Goal: Transaction & Acquisition: Book appointment/travel/reservation

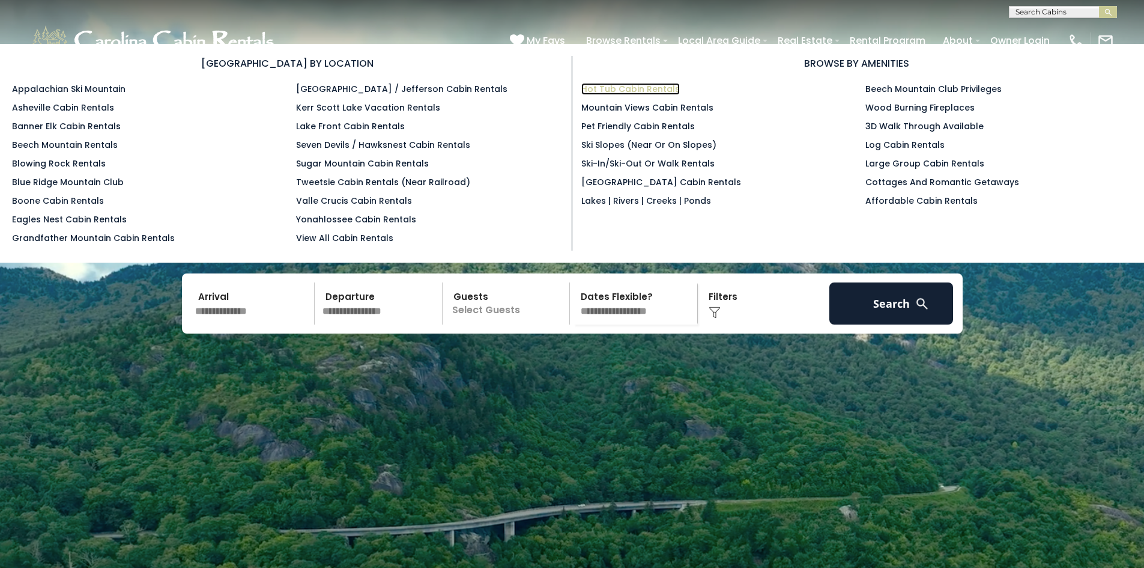
click at [633, 87] on link "Hot Tub Cabin Rentals" at bounding box center [631, 89] width 99 height 12
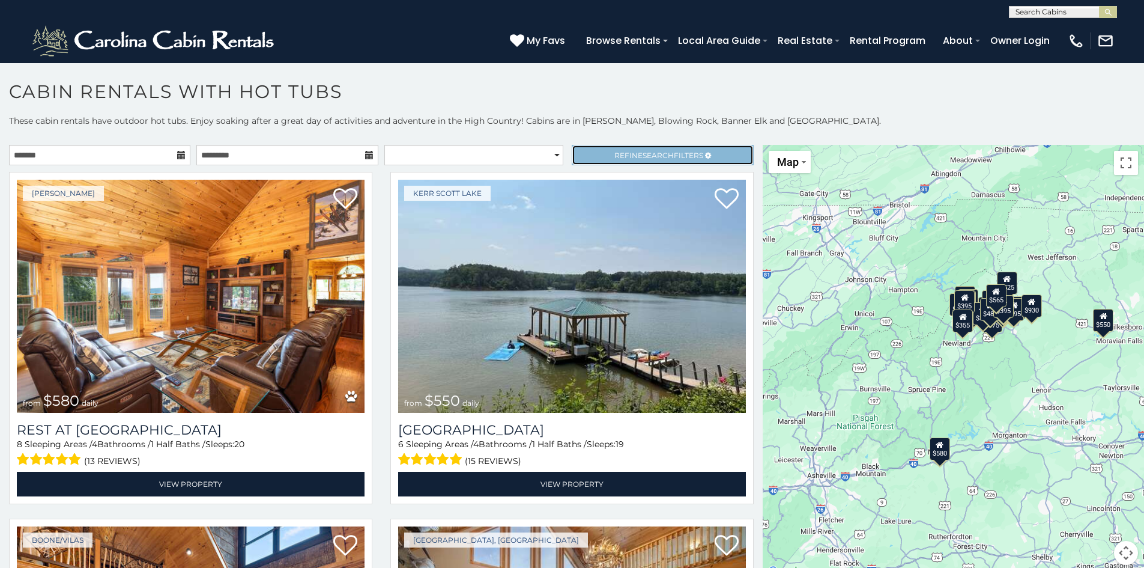
click at [603, 153] on link "Refine Search Filters" at bounding box center [662, 155] width 181 height 20
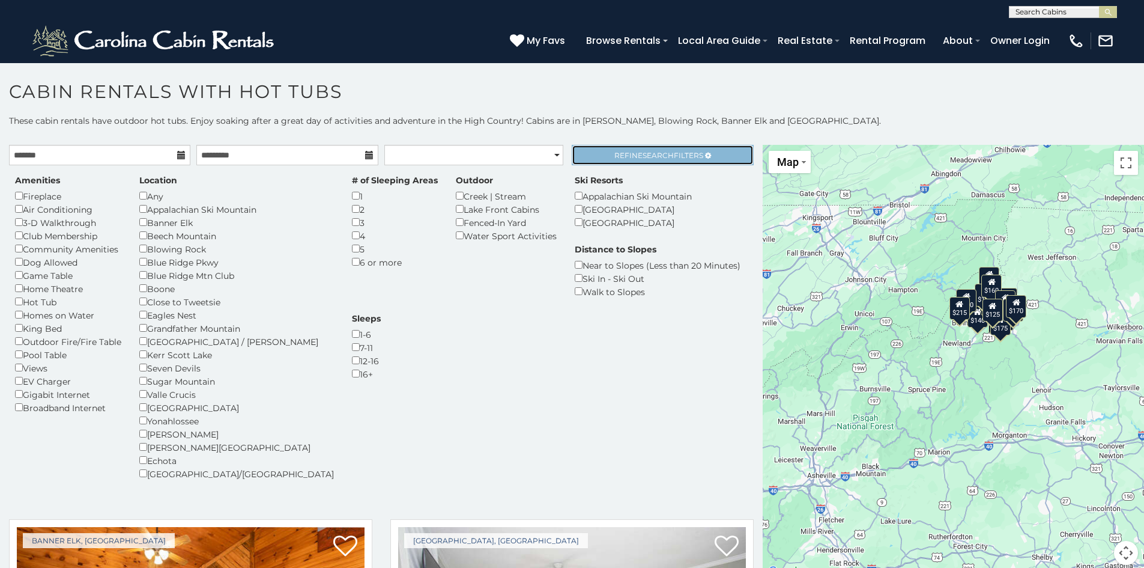
click at [641, 148] on link "Refine Search Filters" at bounding box center [662, 155] width 181 height 20
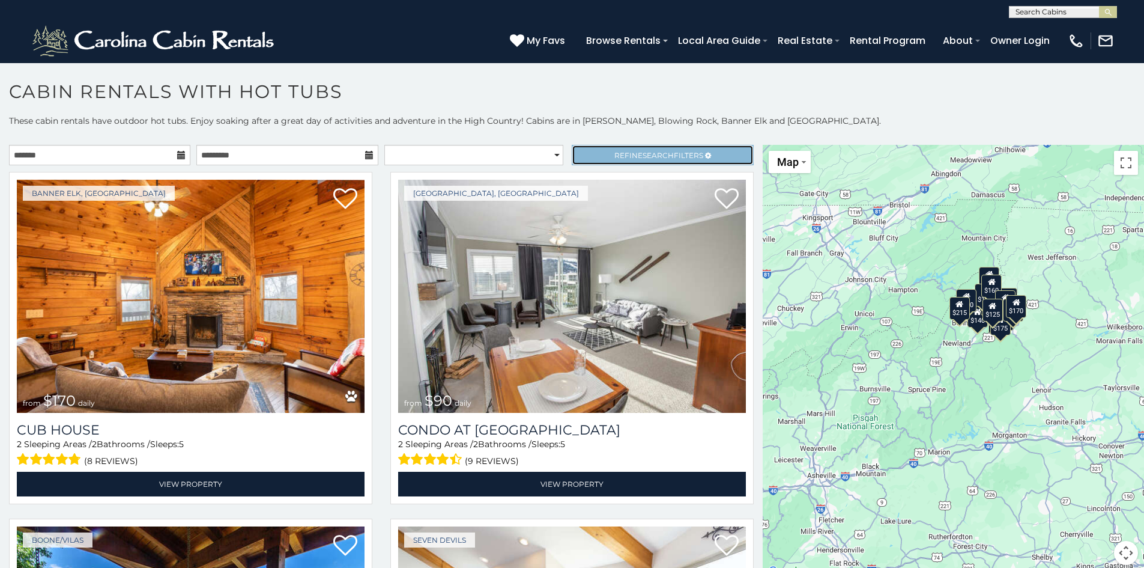
click at [641, 148] on link "Refine Search Filters" at bounding box center [662, 155] width 181 height 20
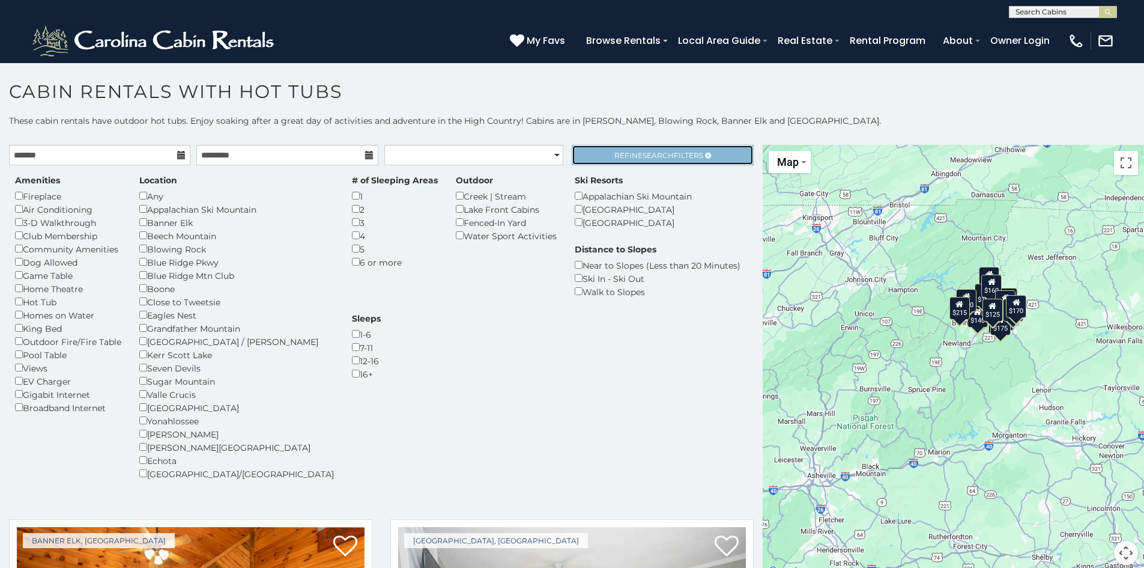
click at [641, 148] on link "Refine Search Filters" at bounding box center [662, 155] width 181 height 20
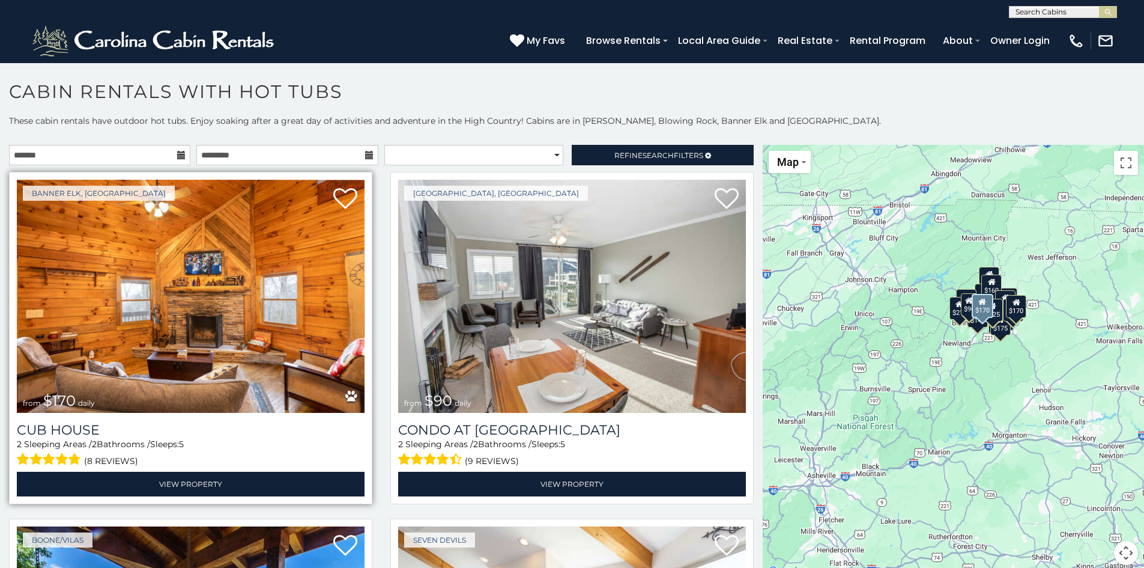
click at [235, 324] on img at bounding box center [191, 296] width 348 height 233
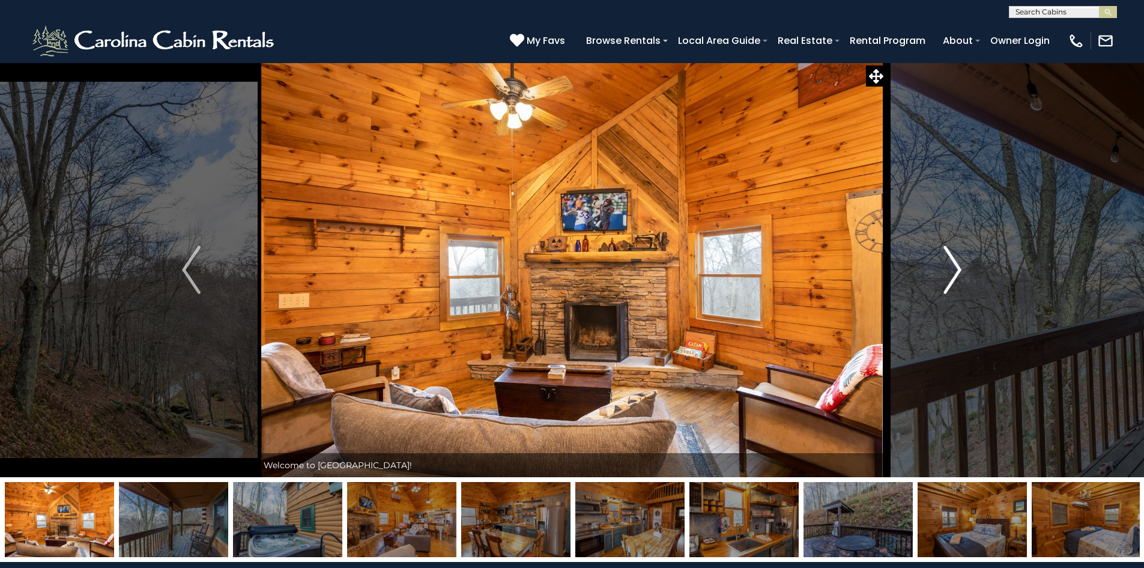
click at [958, 272] on img "Next" at bounding box center [953, 270] width 18 height 48
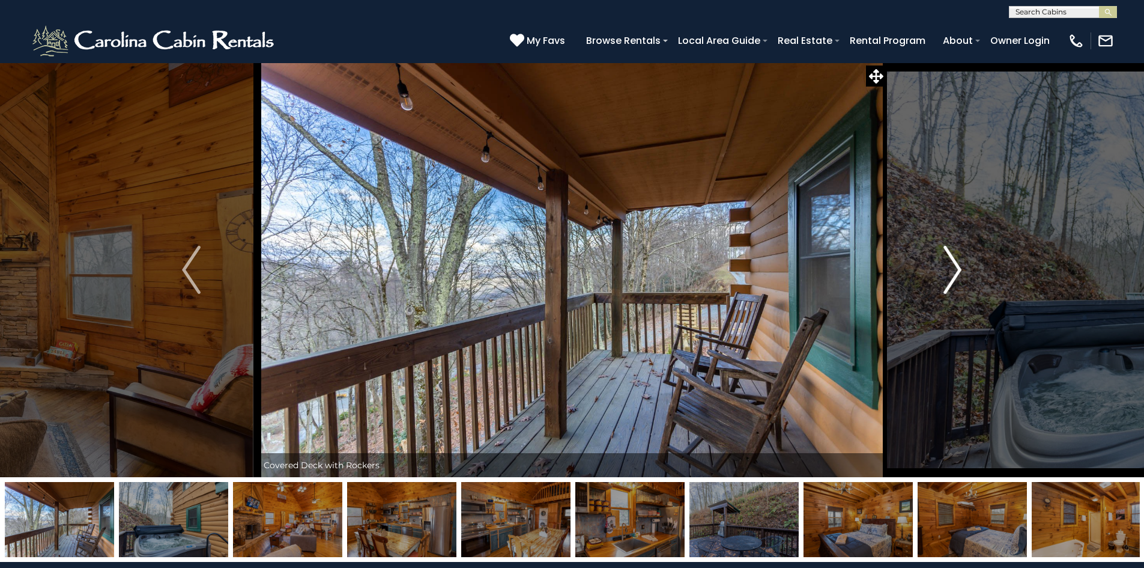
click at [958, 272] on img "Next" at bounding box center [953, 270] width 18 height 48
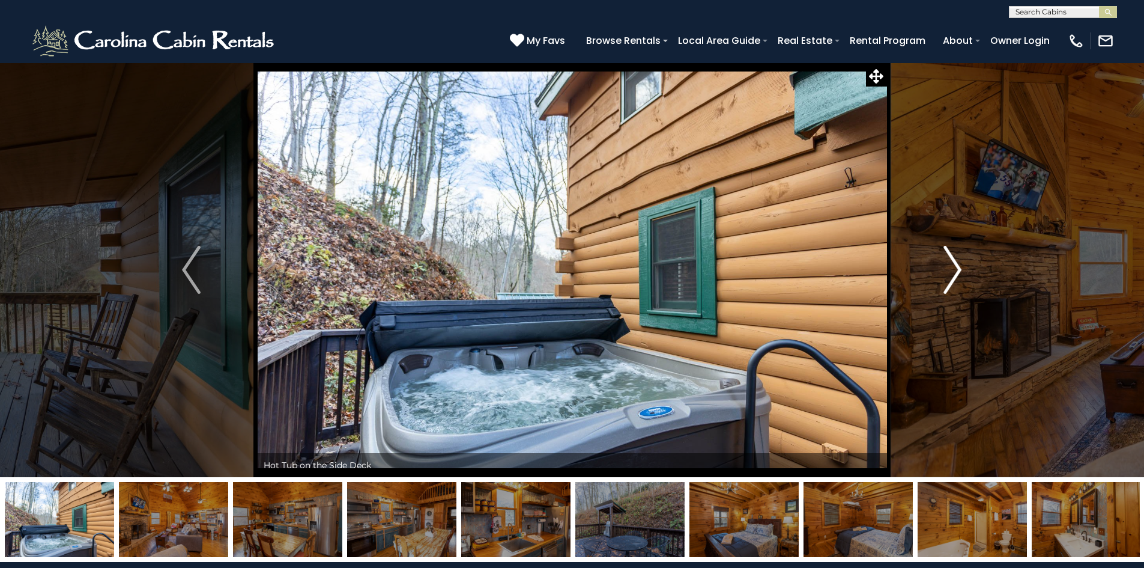
click at [958, 272] on img "Next" at bounding box center [953, 270] width 18 height 48
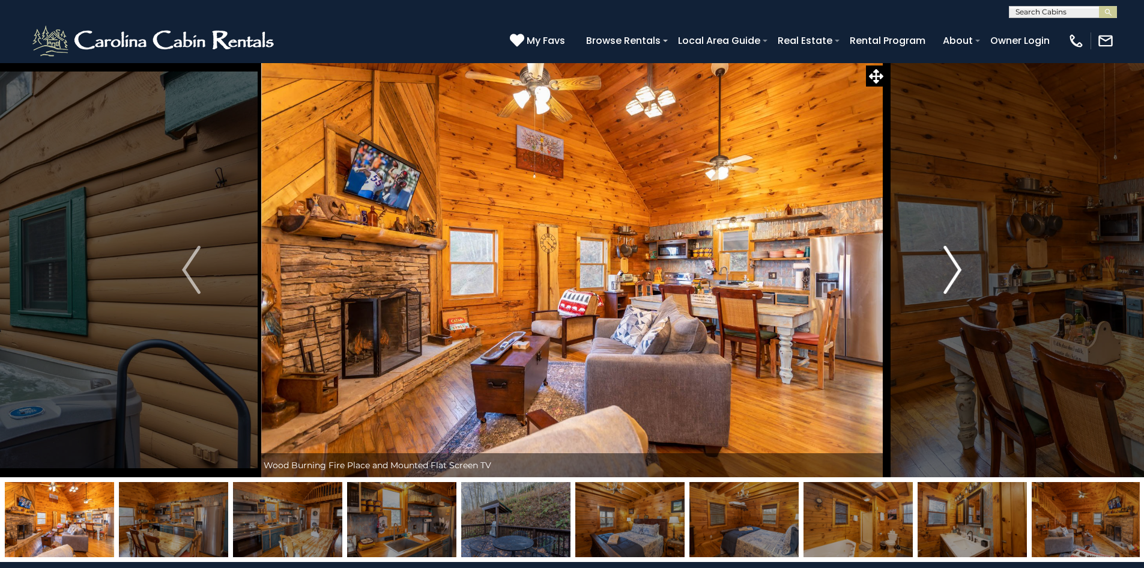
click at [958, 272] on img "Next" at bounding box center [953, 270] width 18 height 48
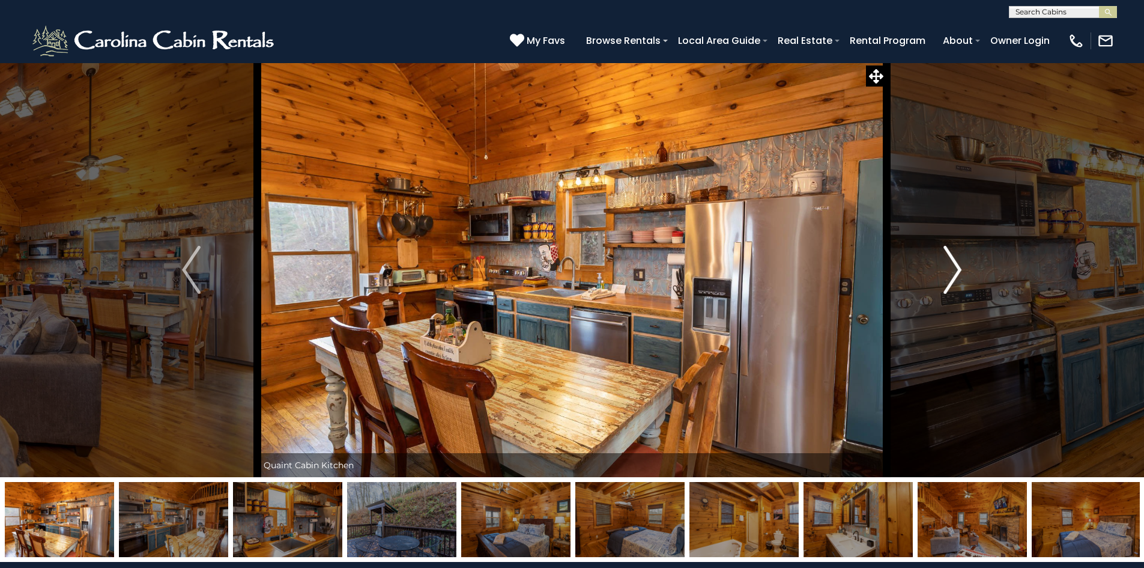
click at [958, 272] on img "Next" at bounding box center [953, 270] width 18 height 48
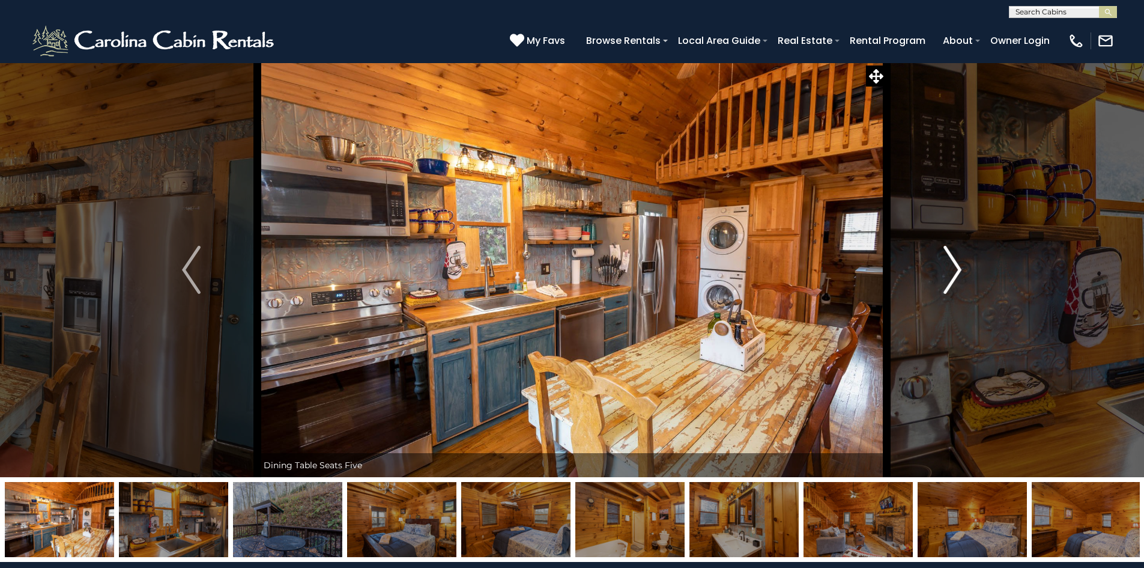
click at [958, 272] on img "Next" at bounding box center [953, 270] width 18 height 48
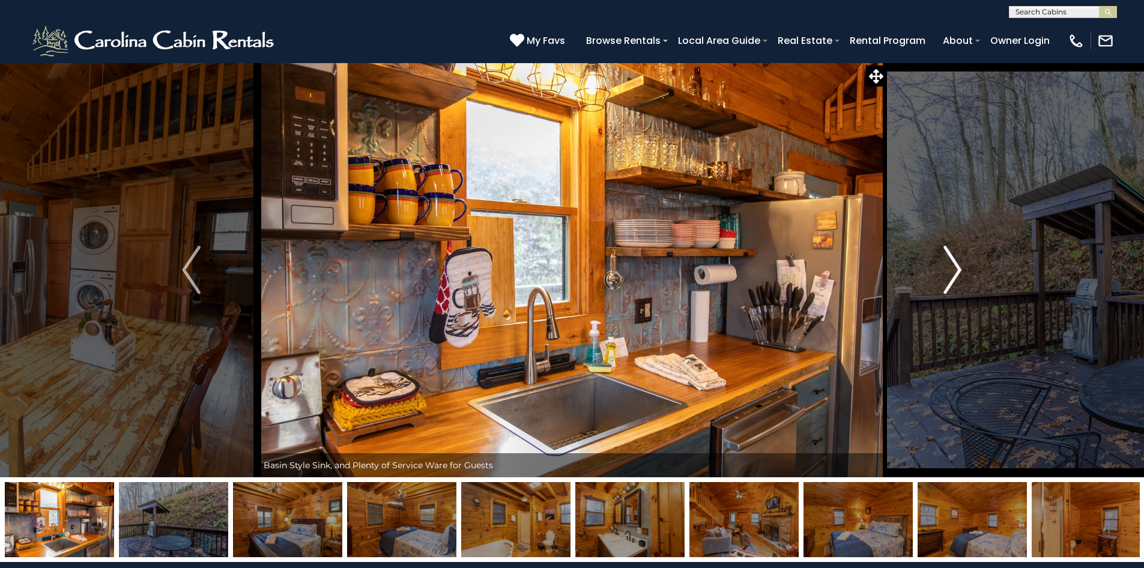
click at [958, 272] on img "Next" at bounding box center [953, 270] width 18 height 48
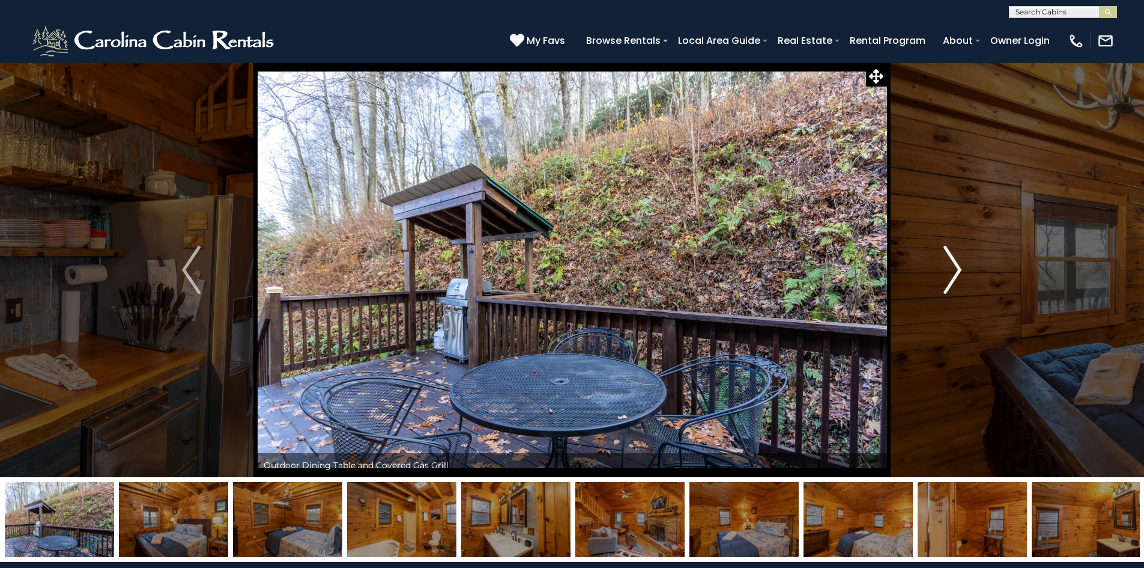
click at [958, 272] on img "Next" at bounding box center [953, 270] width 18 height 48
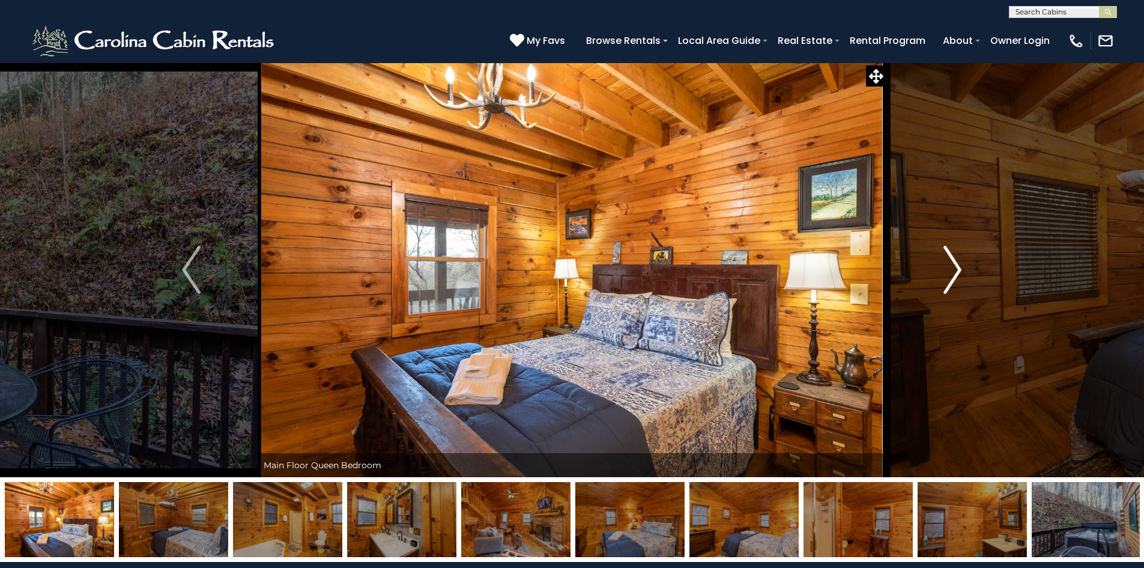
click at [958, 272] on img "Next" at bounding box center [953, 270] width 18 height 48
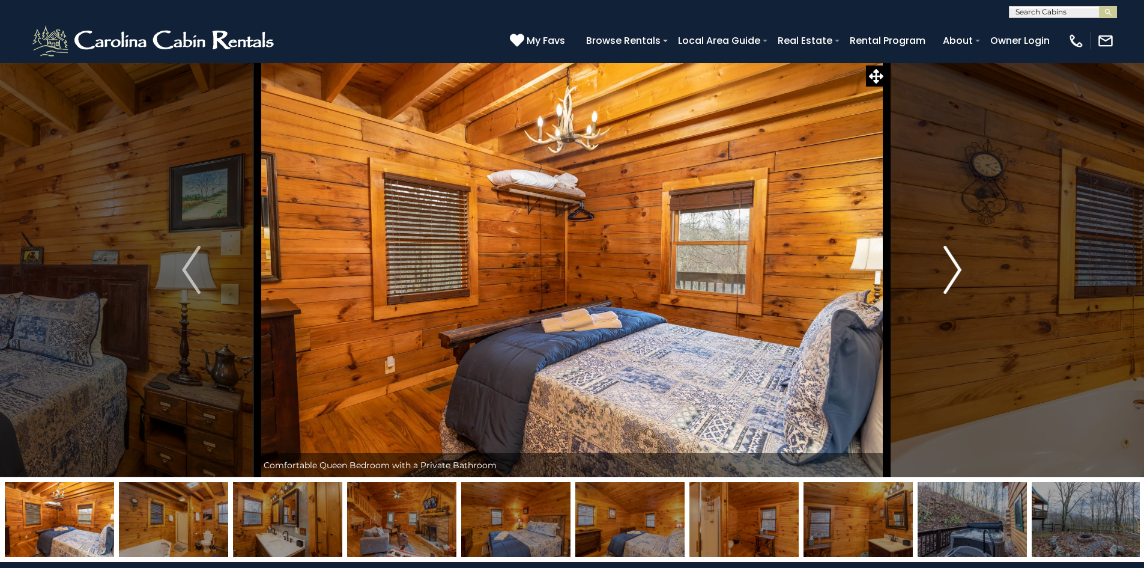
click at [958, 272] on img "Next" at bounding box center [953, 270] width 18 height 48
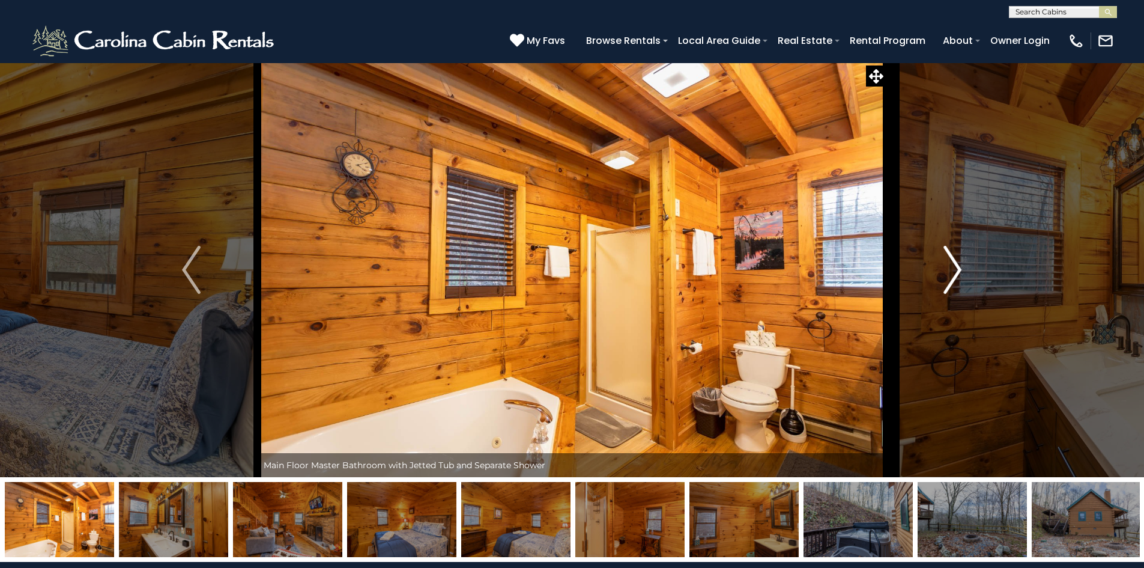
click at [958, 272] on img "Next" at bounding box center [953, 270] width 18 height 48
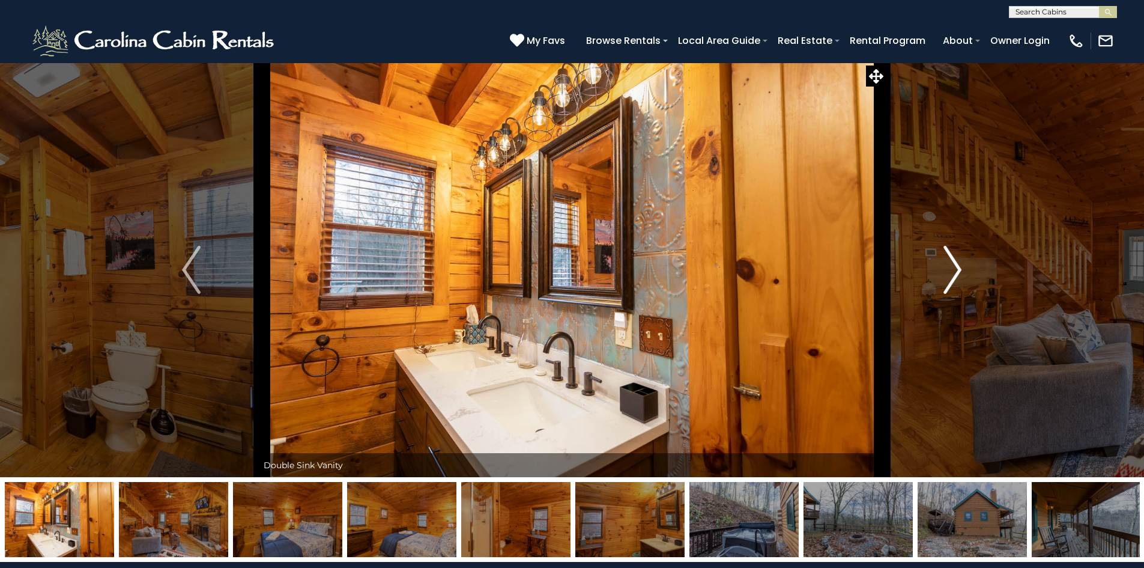
click at [958, 272] on img "Next" at bounding box center [953, 270] width 18 height 48
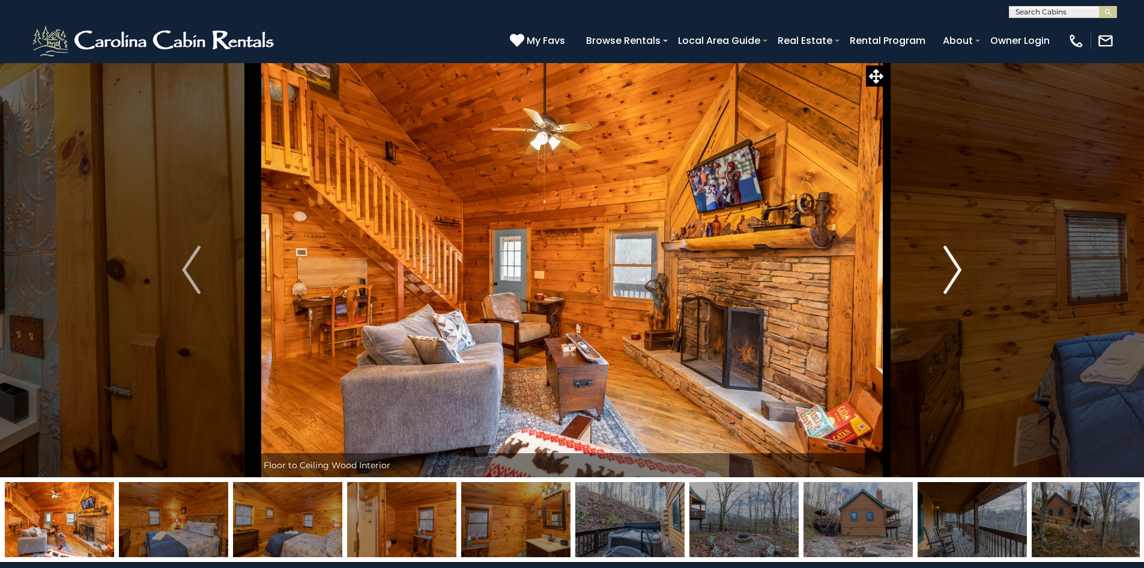
click at [958, 272] on img "Next" at bounding box center [953, 270] width 18 height 48
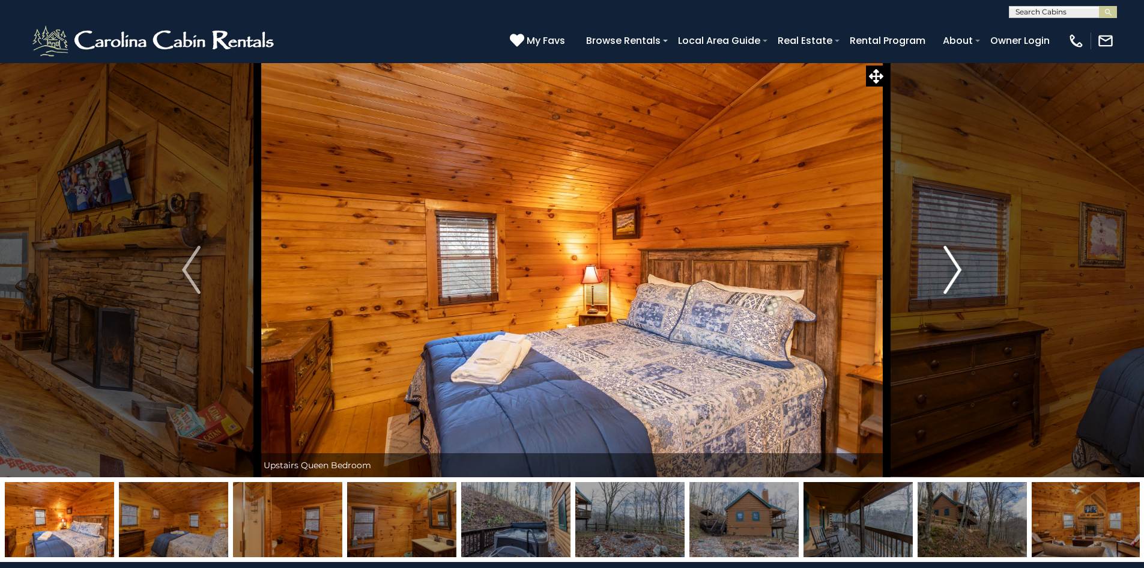
click at [958, 272] on img "Next" at bounding box center [953, 270] width 18 height 48
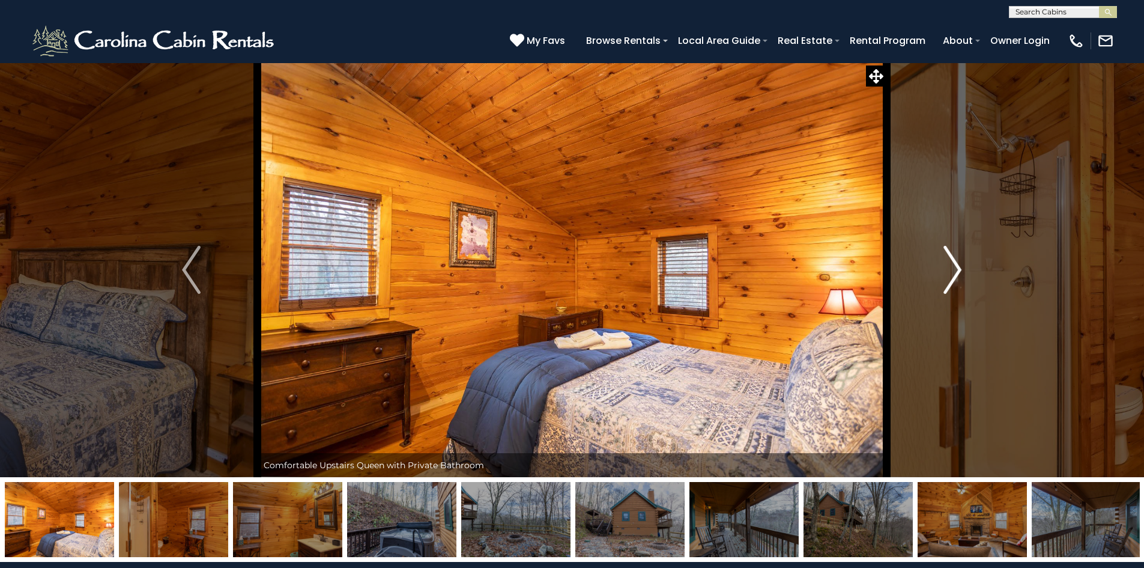
click at [958, 272] on img "Next" at bounding box center [953, 270] width 18 height 48
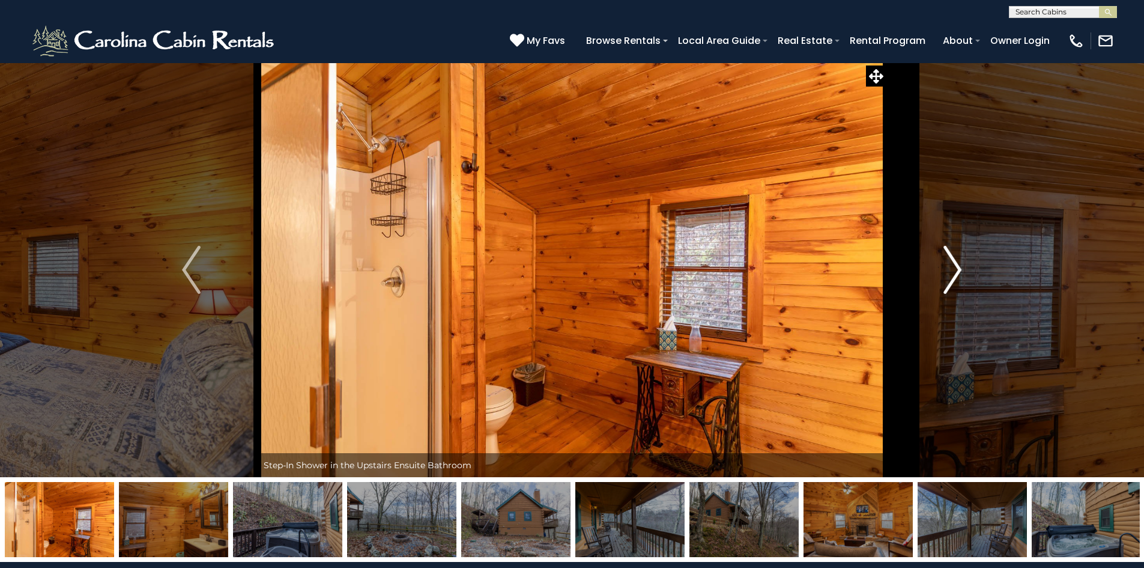
click at [950, 273] on img "Next" at bounding box center [953, 270] width 18 height 48
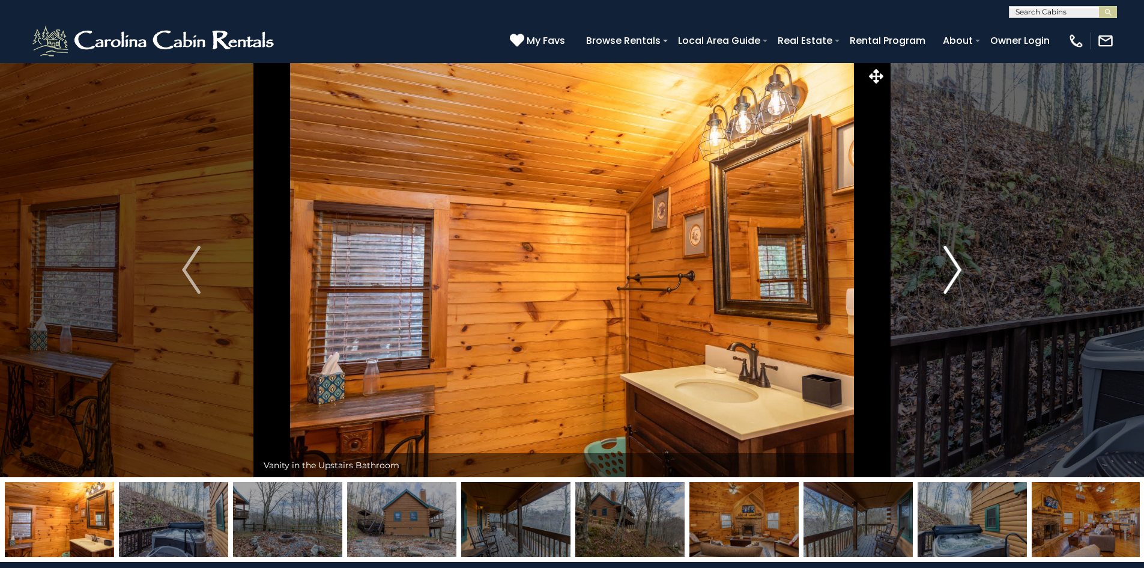
click at [950, 273] on img "Next" at bounding box center [953, 270] width 18 height 48
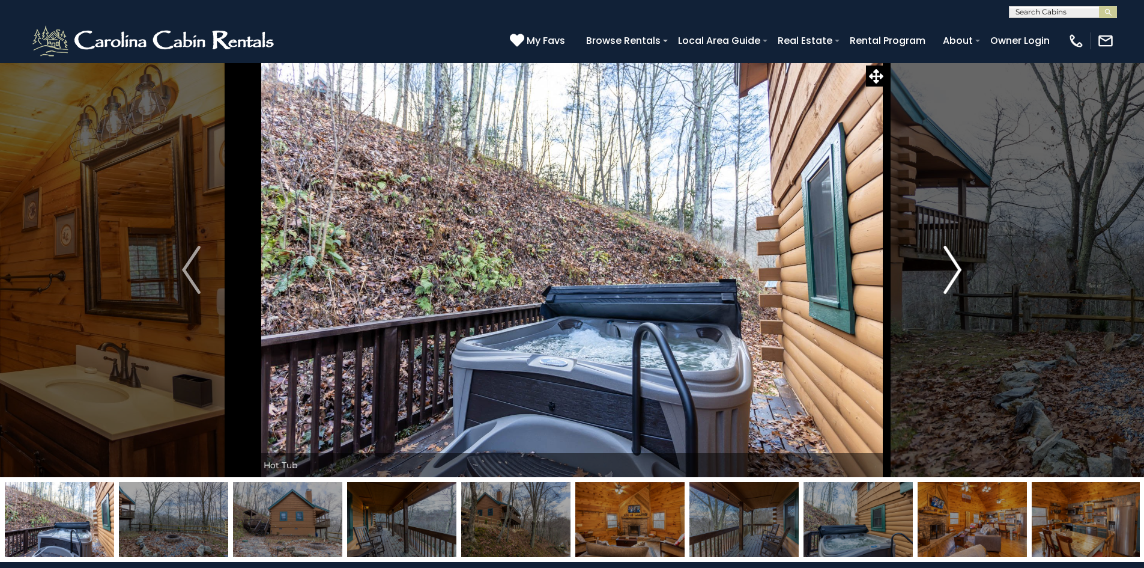
click at [951, 276] on img "Next" at bounding box center [953, 270] width 18 height 48
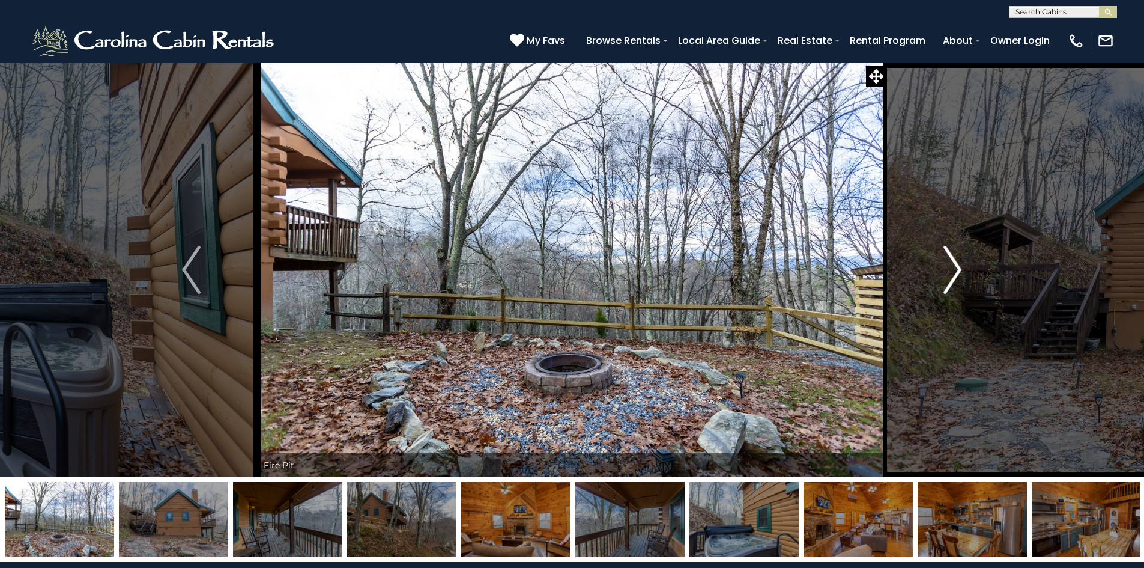
click at [951, 276] on img "Next" at bounding box center [953, 270] width 18 height 48
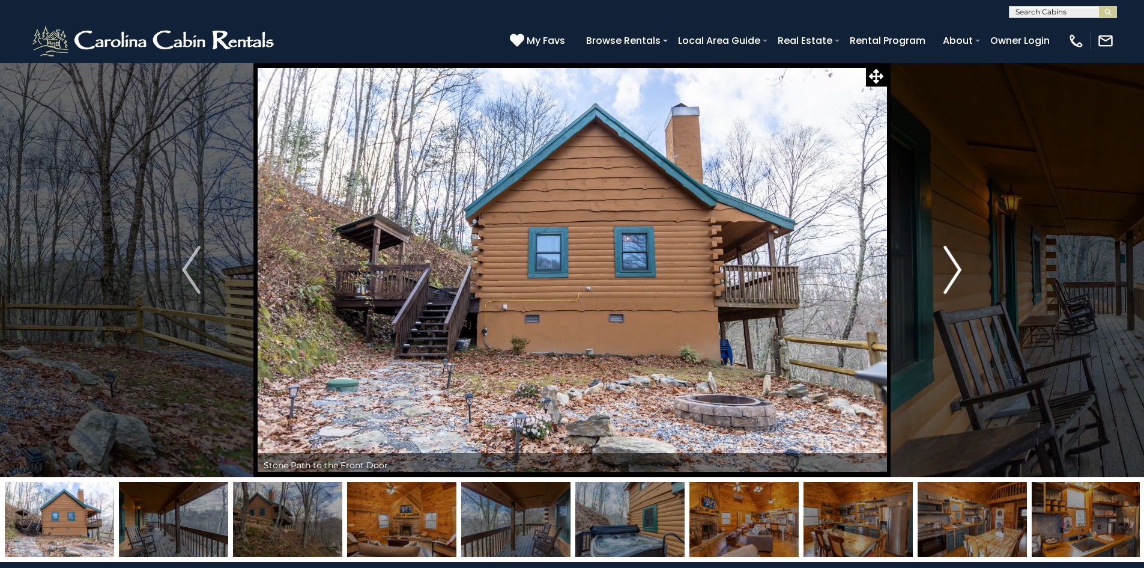
click at [951, 276] on img "Next" at bounding box center [953, 270] width 18 height 48
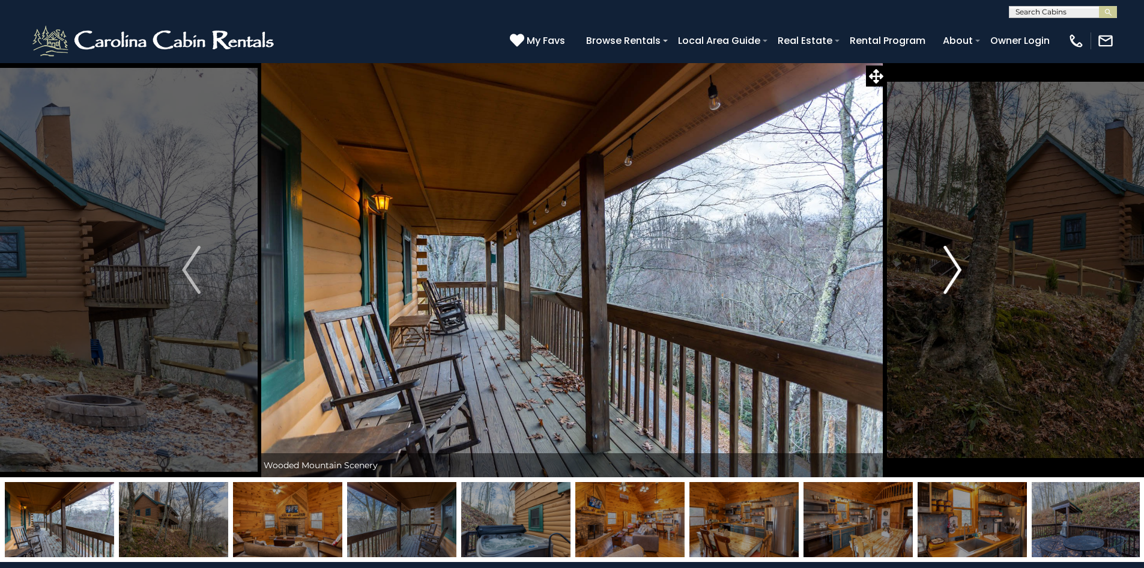
click at [951, 276] on img "Next" at bounding box center [953, 270] width 18 height 48
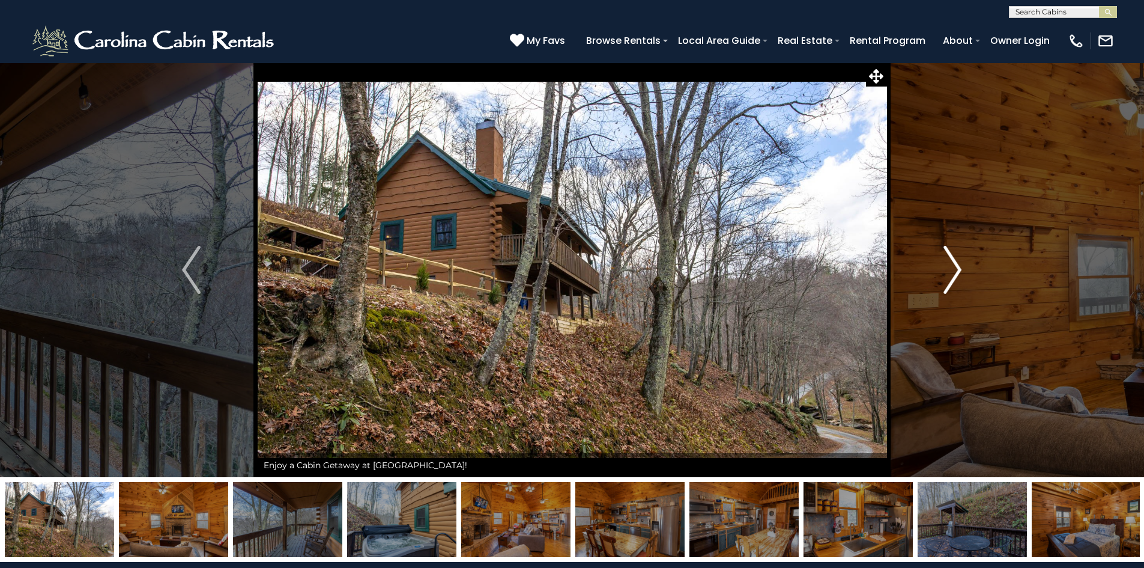
click at [951, 276] on img "Next" at bounding box center [953, 270] width 18 height 48
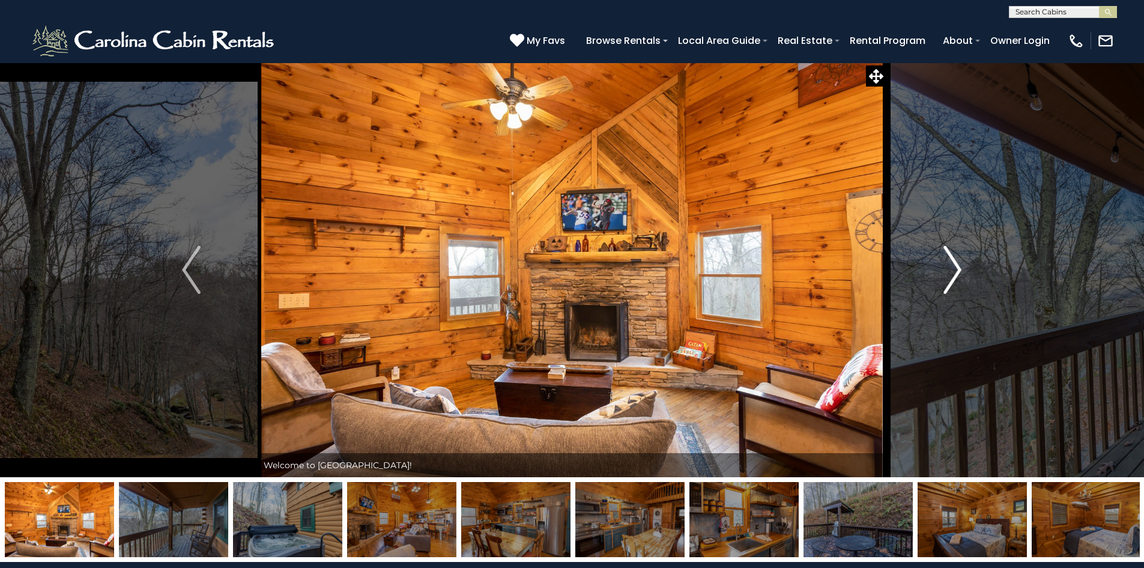
click at [951, 276] on img "Next" at bounding box center [953, 270] width 18 height 48
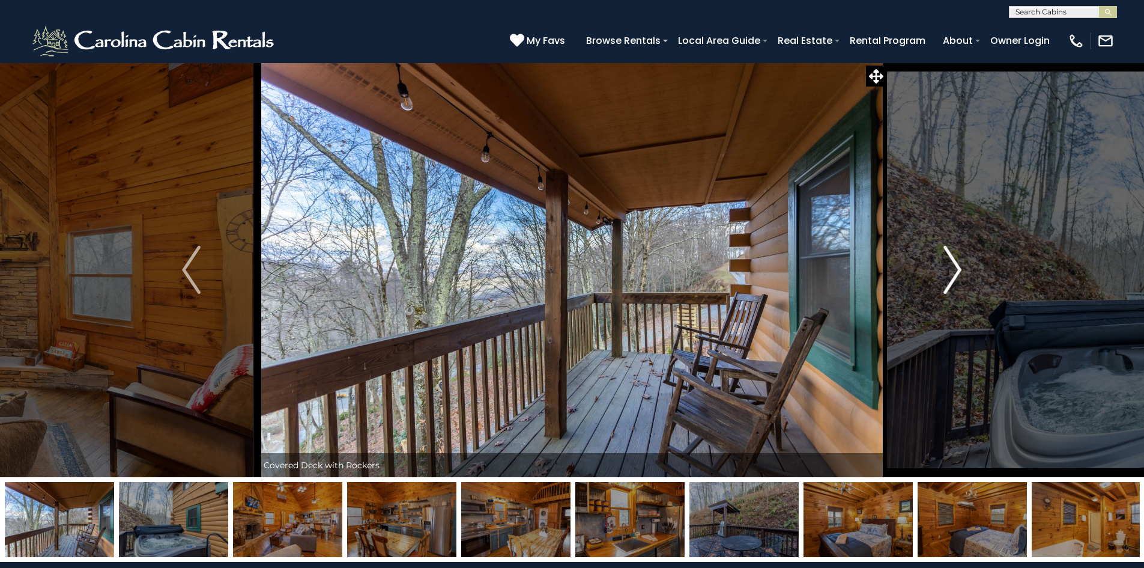
click at [952, 276] on img "Next" at bounding box center [953, 270] width 18 height 48
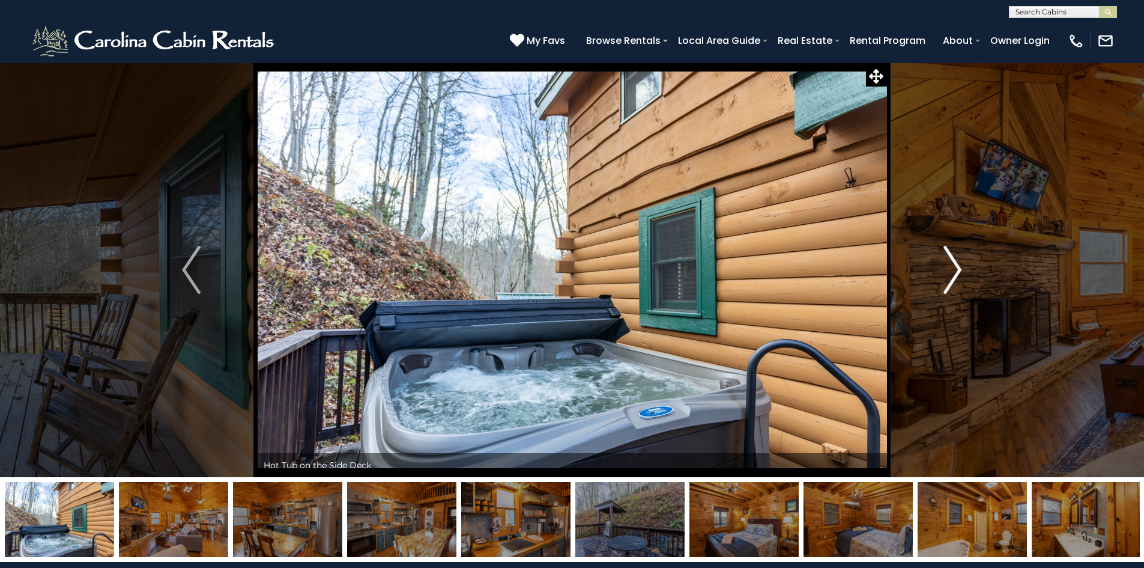
click at [952, 276] on img "Next" at bounding box center [953, 270] width 18 height 48
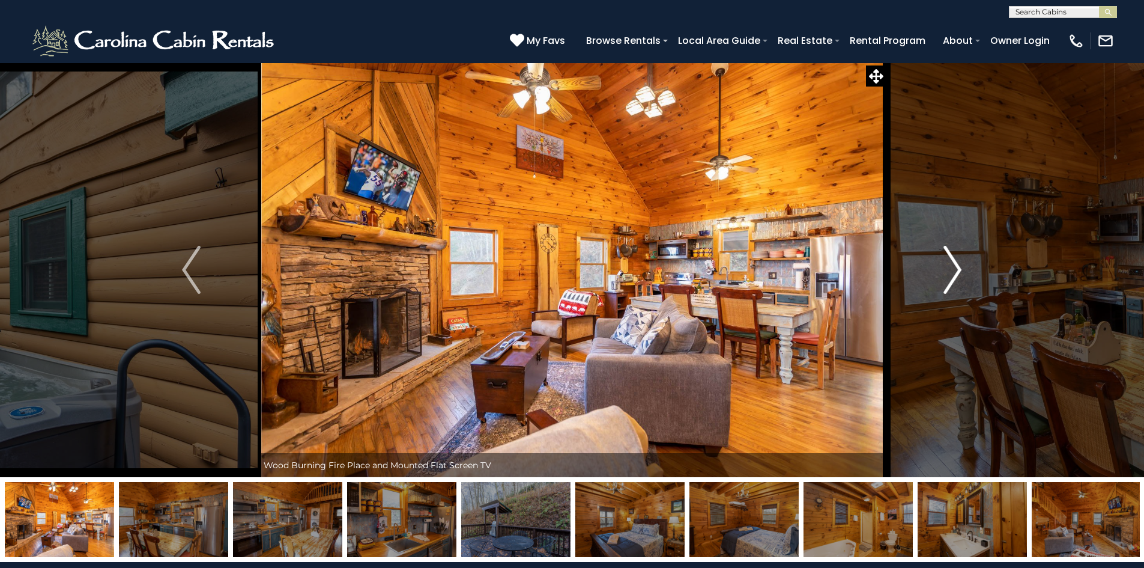
click at [952, 276] on img "Next" at bounding box center [953, 270] width 18 height 48
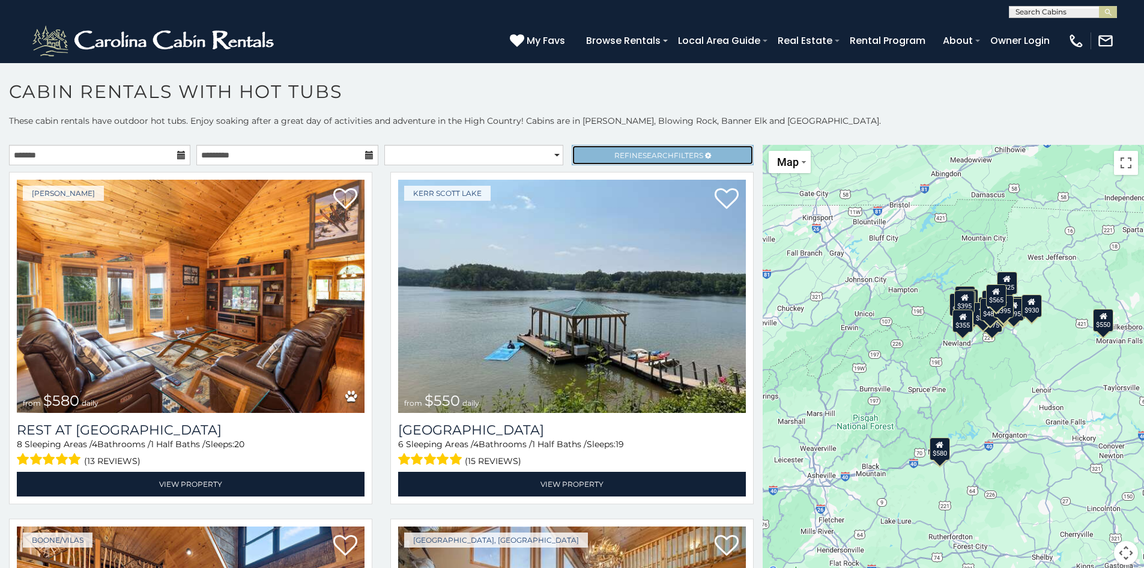
click at [705, 157] on icon at bounding box center [708, 155] width 6 height 7
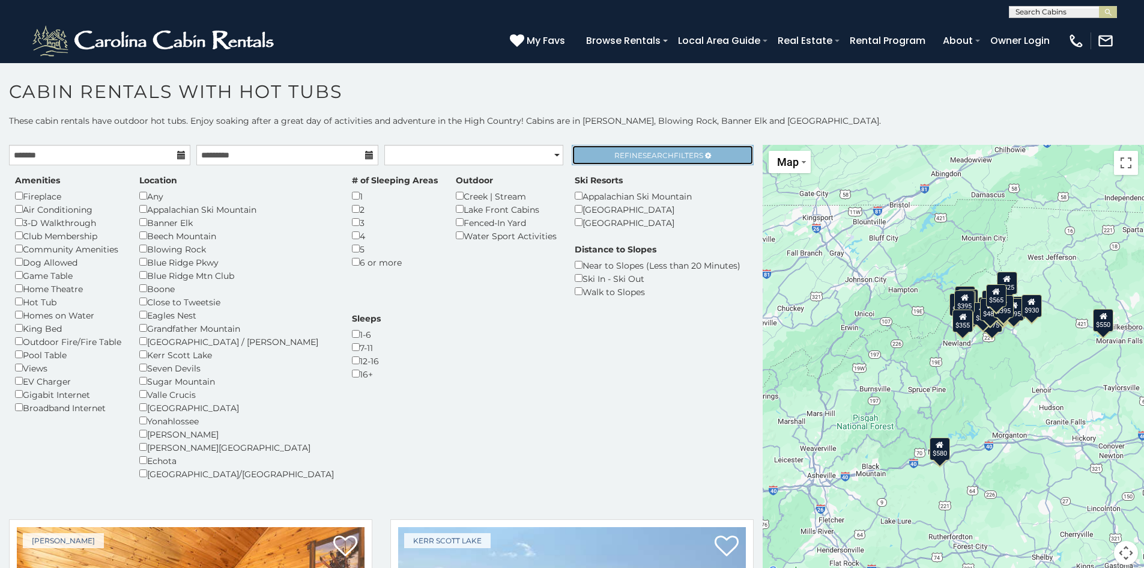
click at [705, 157] on icon at bounding box center [708, 155] width 6 height 7
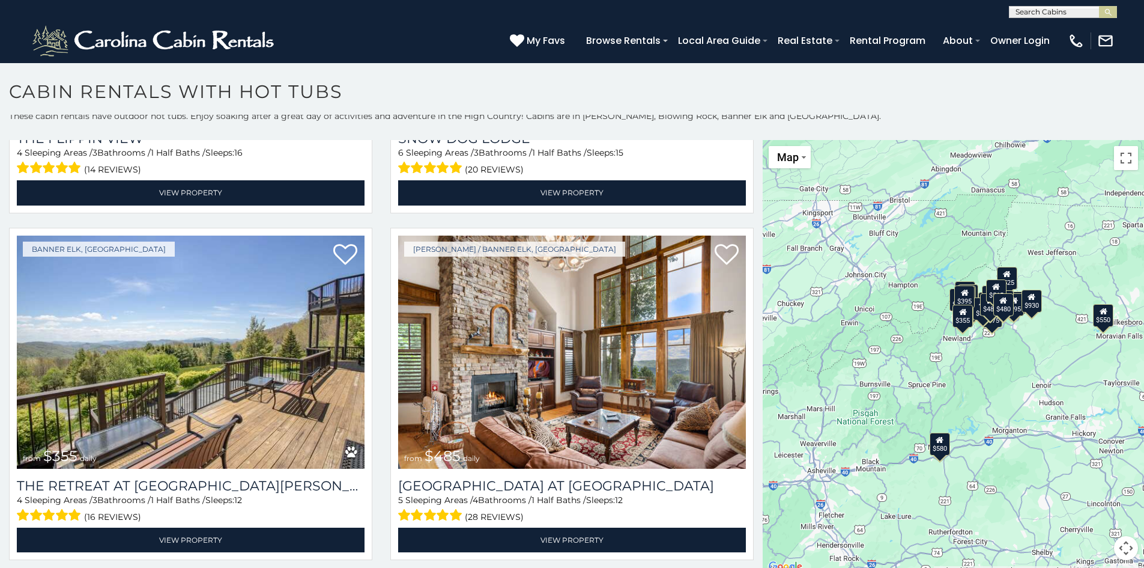
scroll to position [4475, 0]
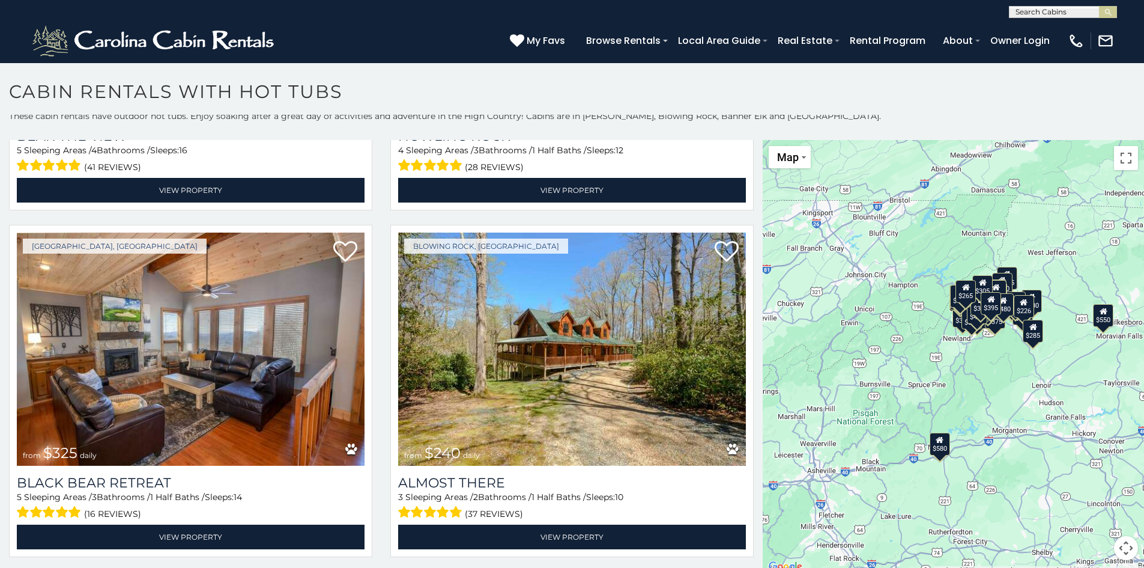
scroll to position [6381, 0]
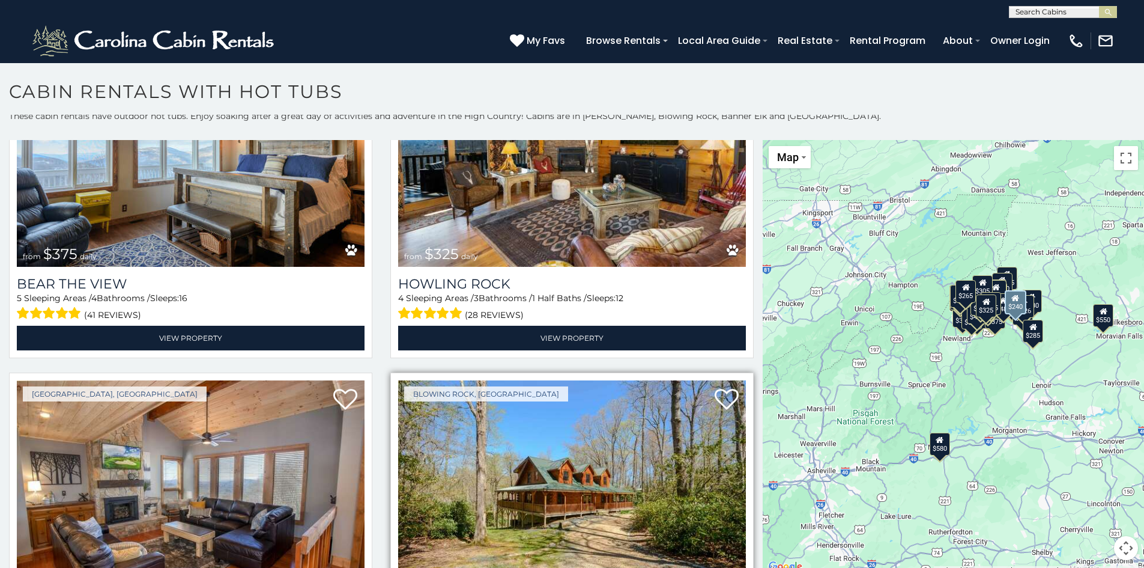
click at [517, 401] on img at bounding box center [572, 496] width 348 height 233
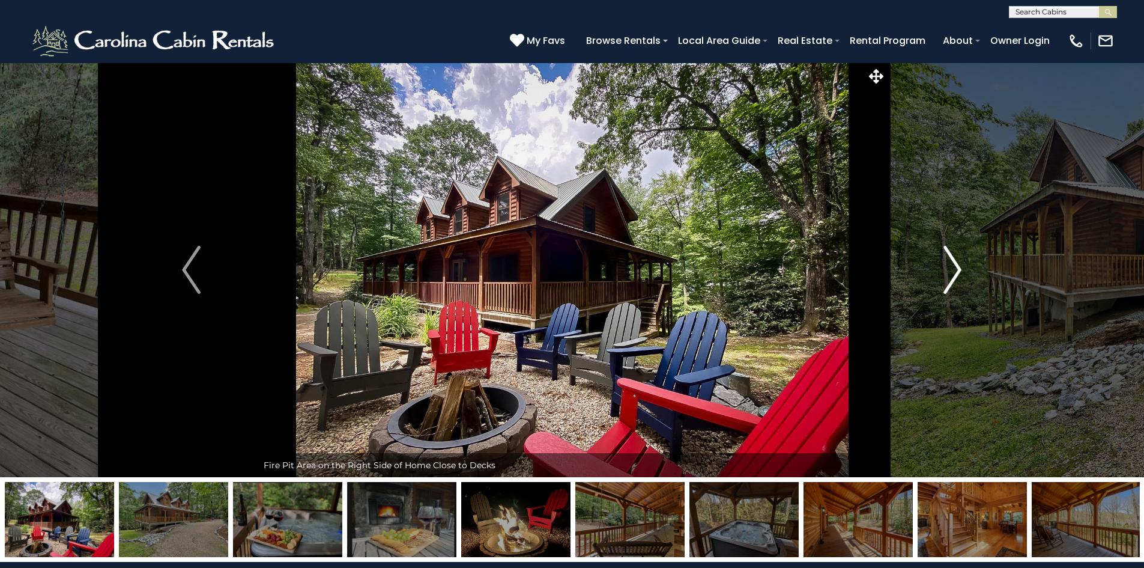
click at [955, 275] on img "Next" at bounding box center [953, 270] width 18 height 48
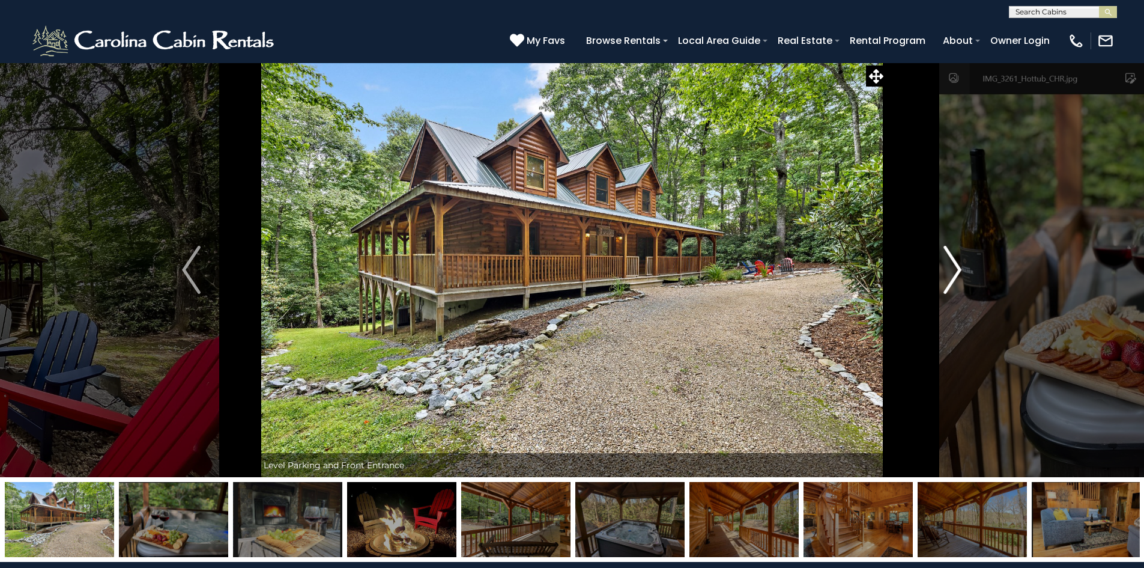
click at [955, 275] on img "Next" at bounding box center [953, 270] width 18 height 48
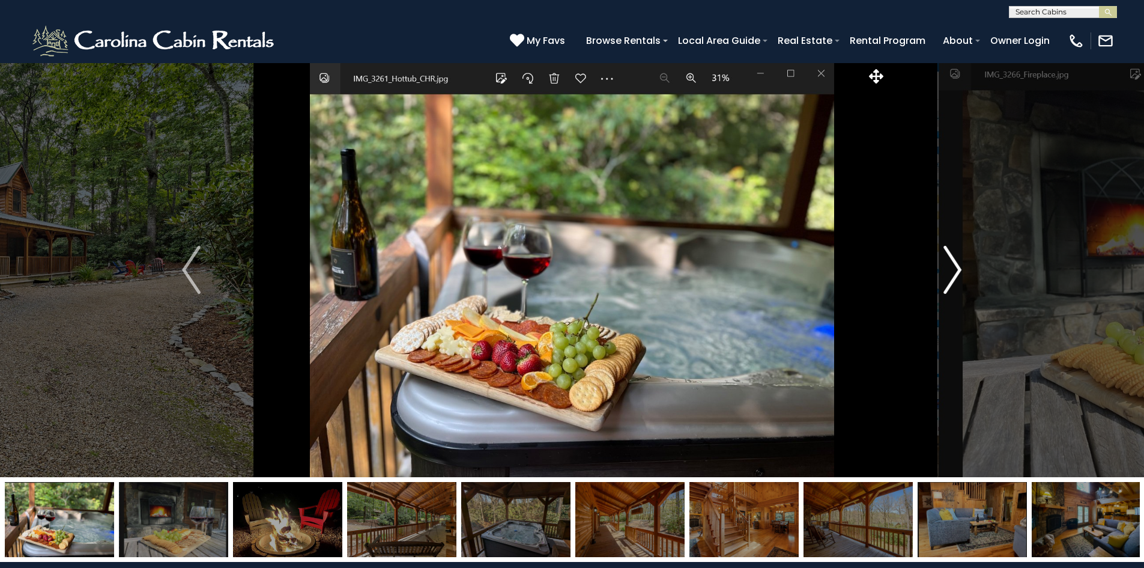
click at [955, 275] on img "Next" at bounding box center [953, 270] width 18 height 48
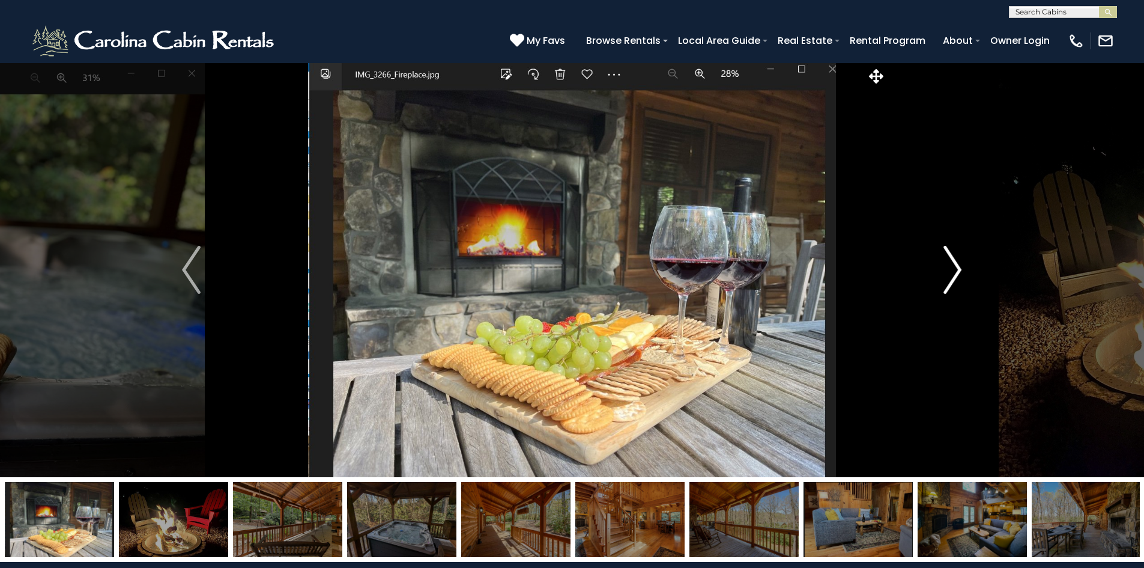
click at [955, 275] on img "Next" at bounding box center [953, 270] width 18 height 48
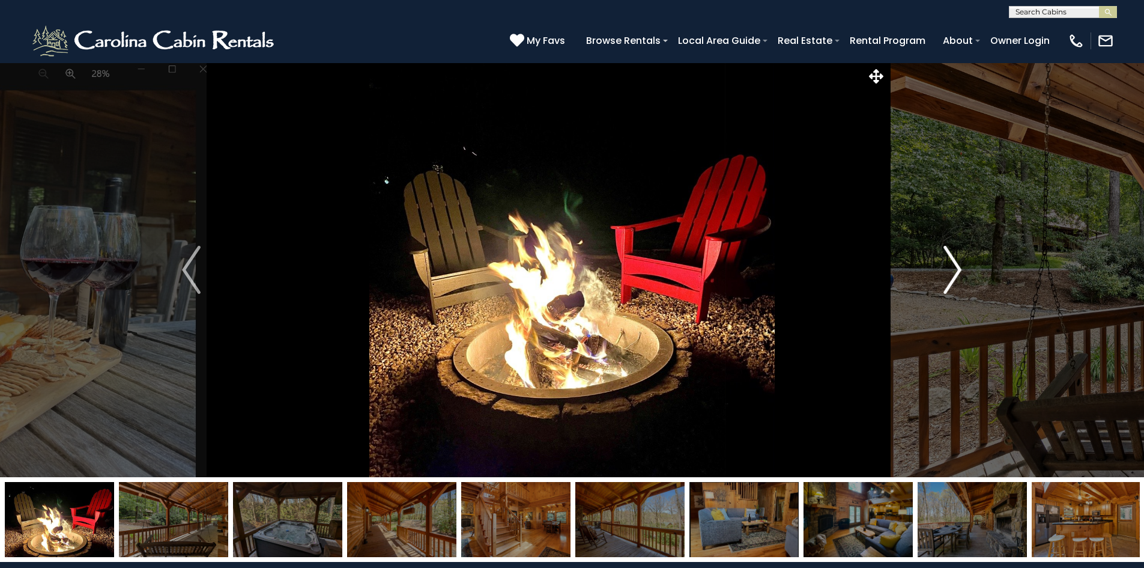
click at [955, 275] on img "Next" at bounding box center [953, 270] width 18 height 48
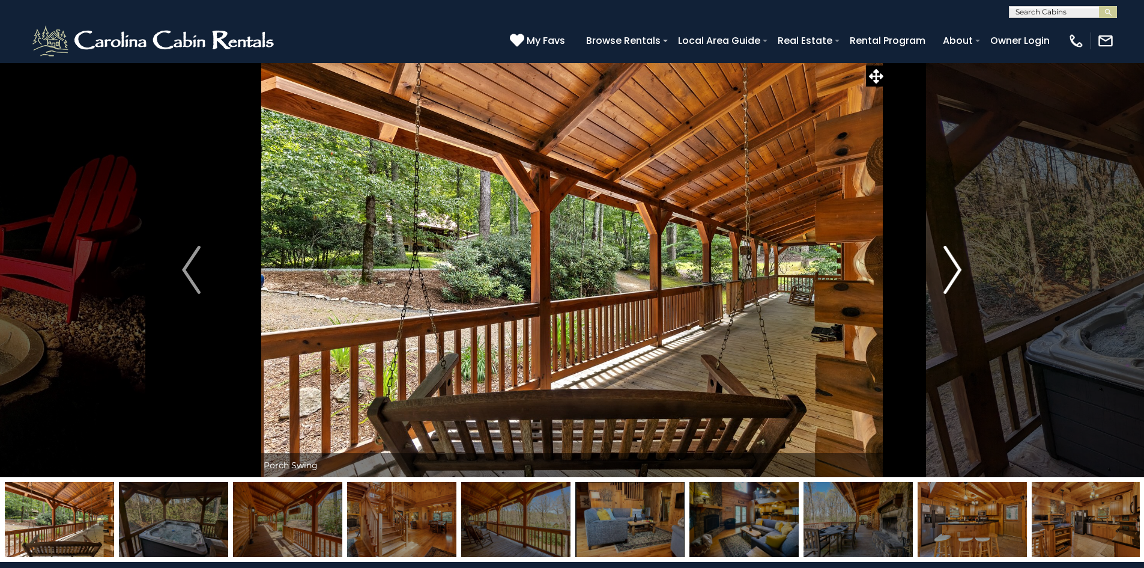
click at [955, 275] on img "Next" at bounding box center [953, 270] width 18 height 48
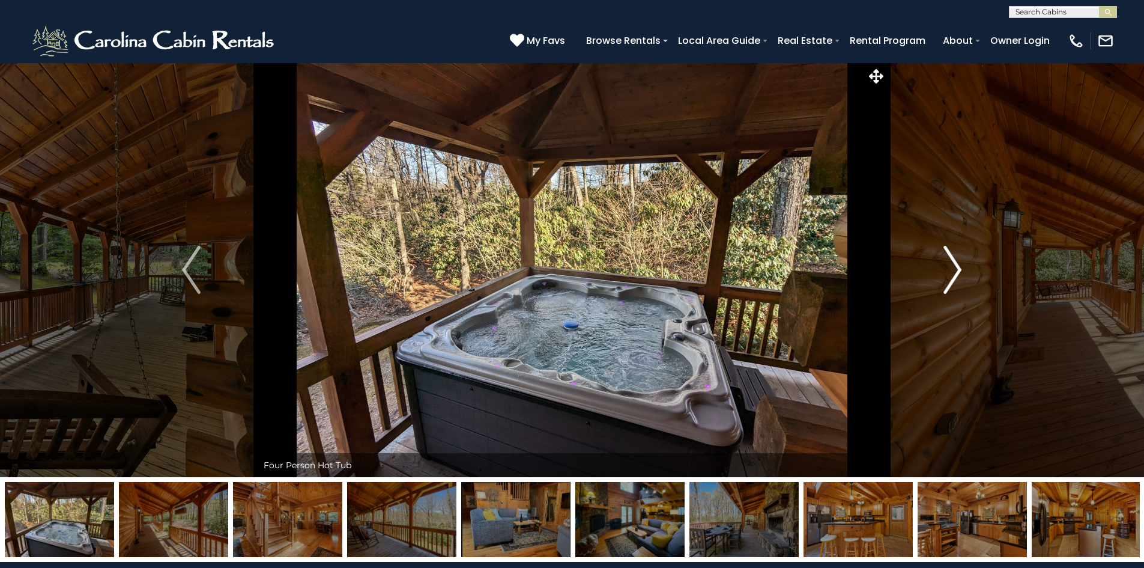
click at [955, 275] on img "Next" at bounding box center [953, 270] width 18 height 48
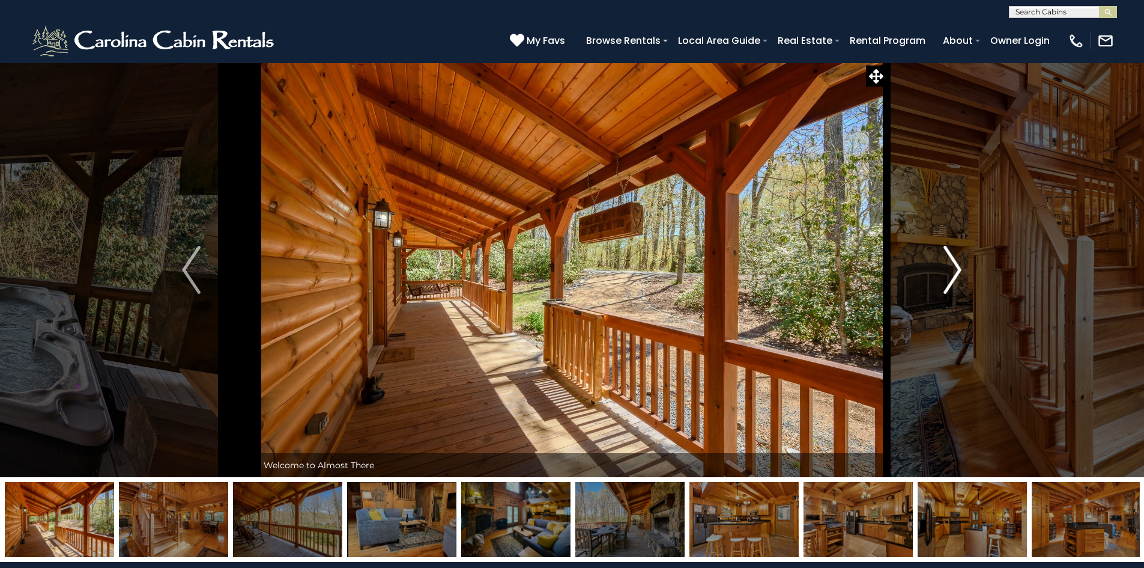
click at [955, 275] on img "Next" at bounding box center [953, 270] width 18 height 48
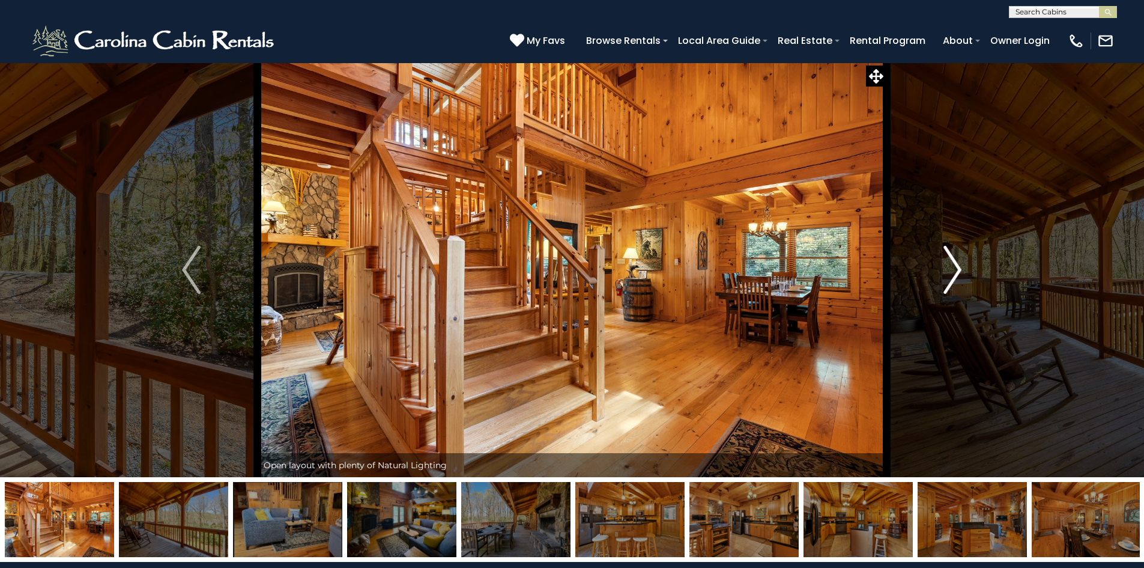
click at [955, 275] on img "Next" at bounding box center [953, 270] width 18 height 48
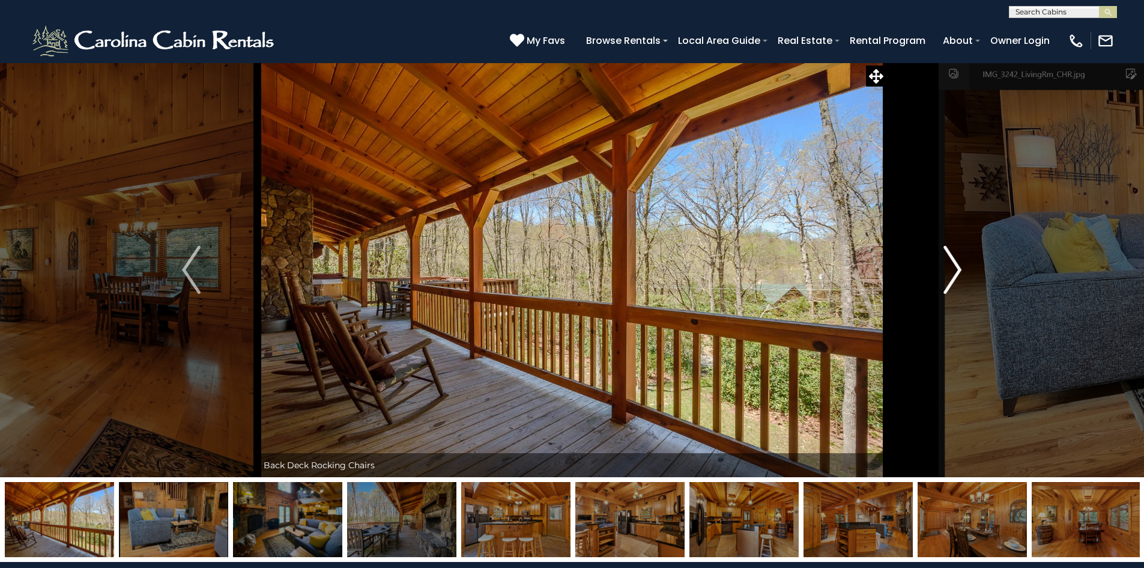
click at [955, 275] on img "Next" at bounding box center [953, 270] width 18 height 48
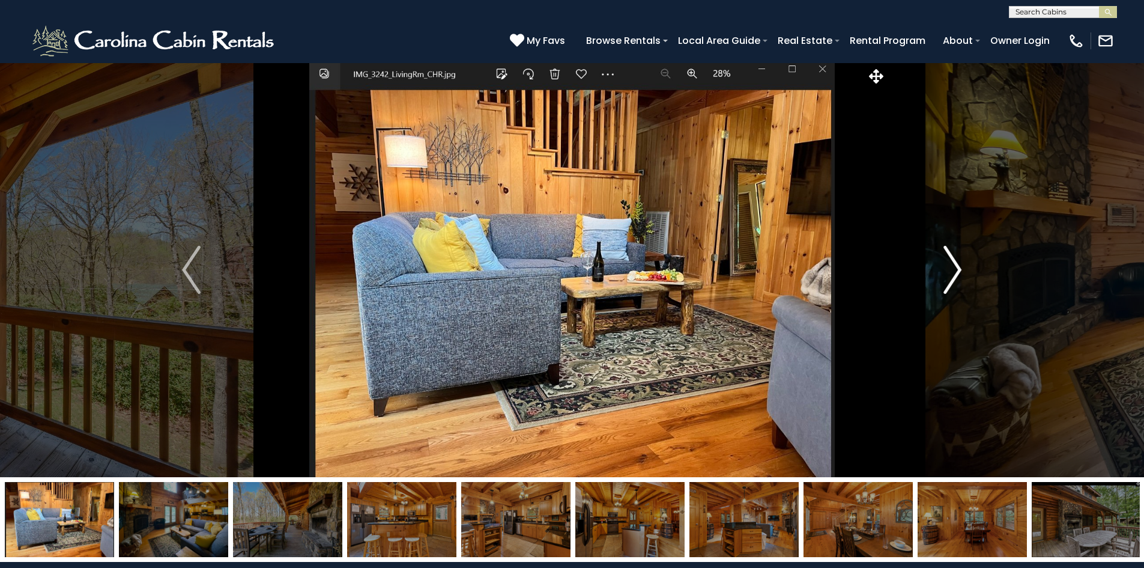
click at [955, 275] on img "Next" at bounding box center [953, 270] width 18 height 48
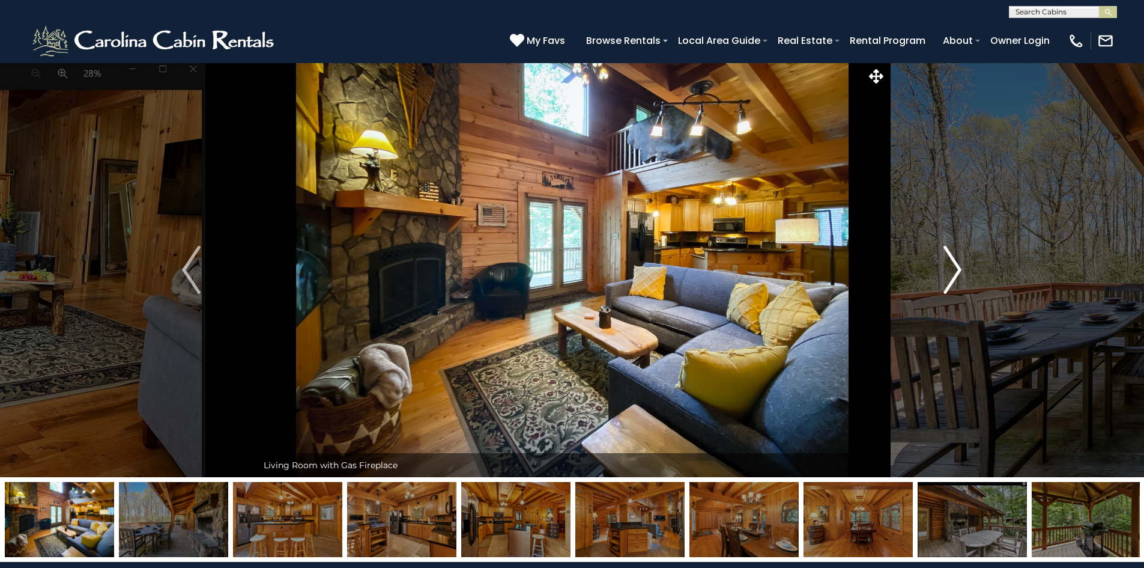
click at [955, 275] on img "Next" at bounding box center [953, 270] width 18 height 48
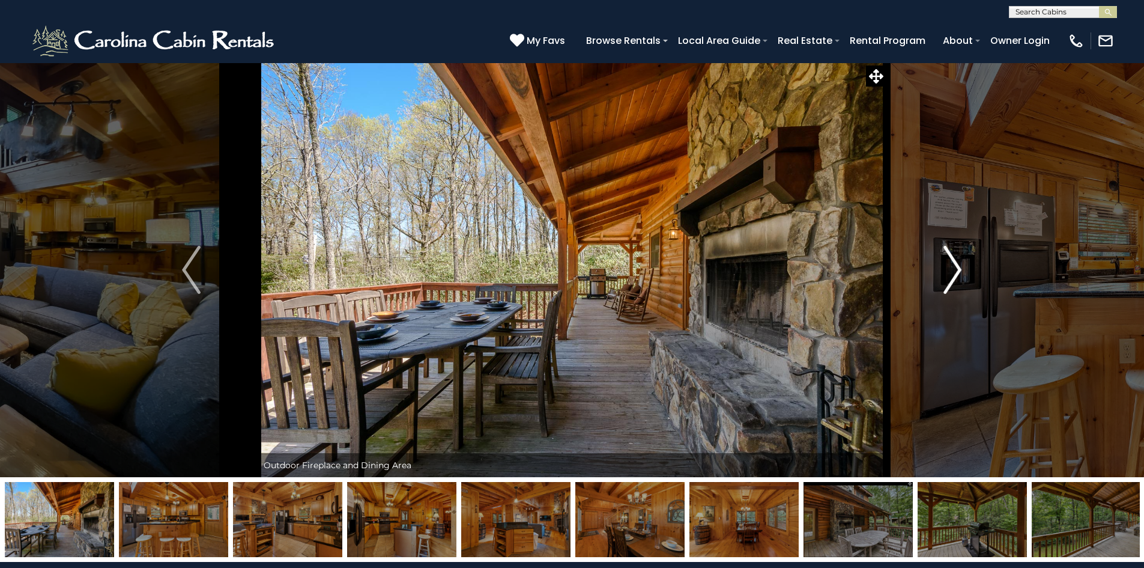
click at [955, 275] on img "Next" at bounding box center [953, 270] width 18 height 48
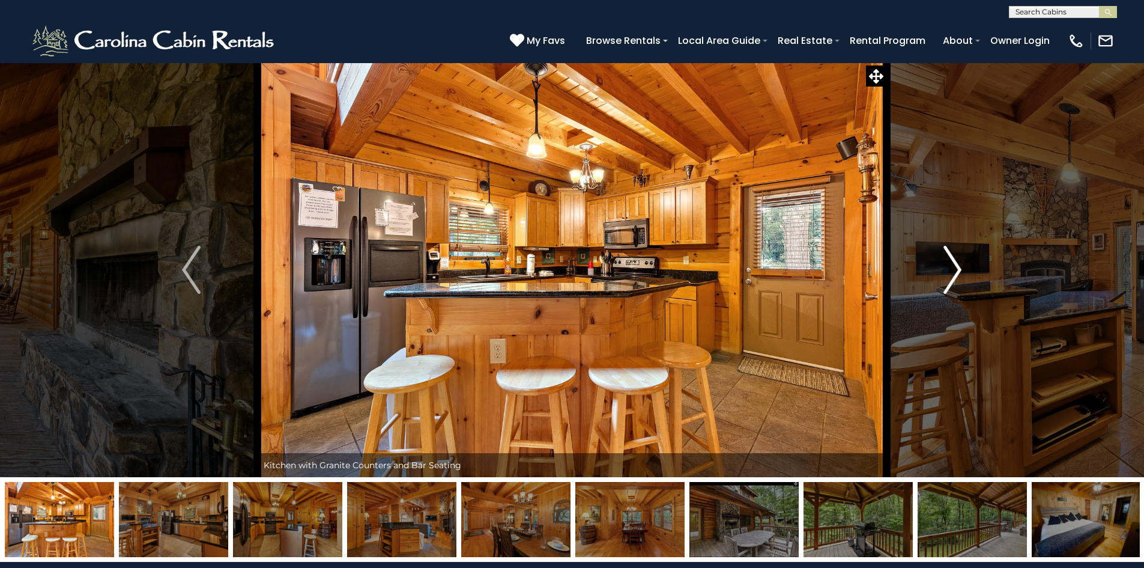
click at [955, 275] on img "Next" at bounding box center [953, 270] width 18 height 48
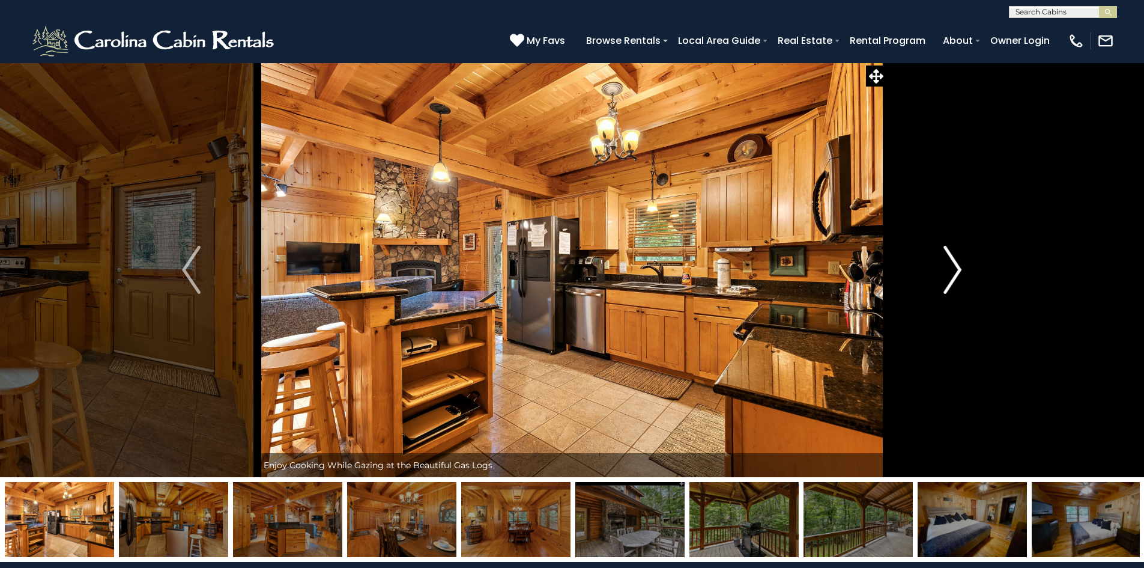
click at [955, 275] on img "Next" at bounding box center [953, 270] width 18 height 48
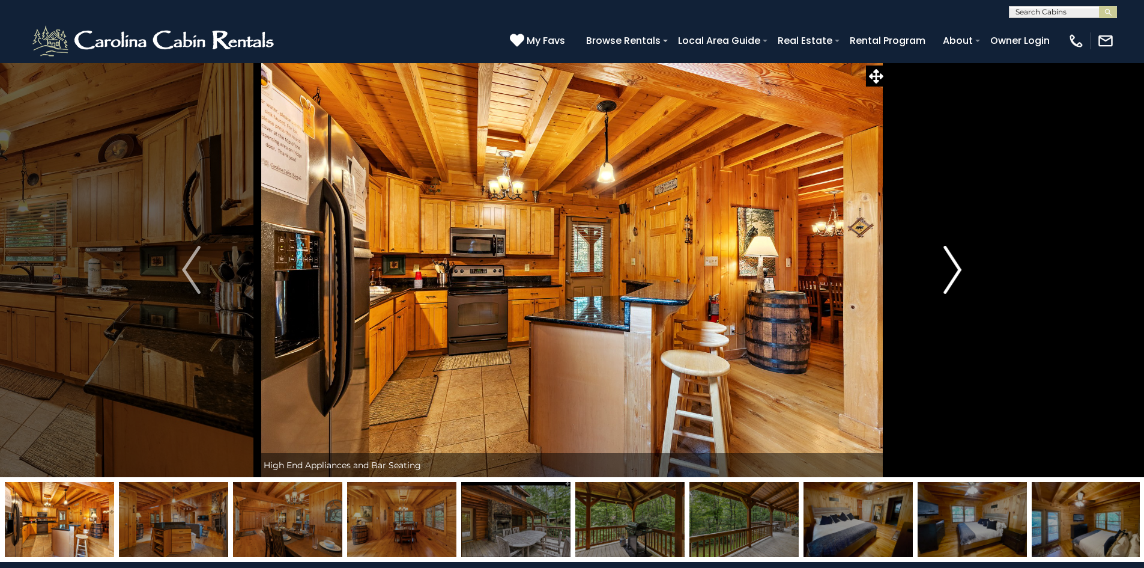
click at [955, 275] on img "Next" at bounding box center [953, 270] width 18 height 48
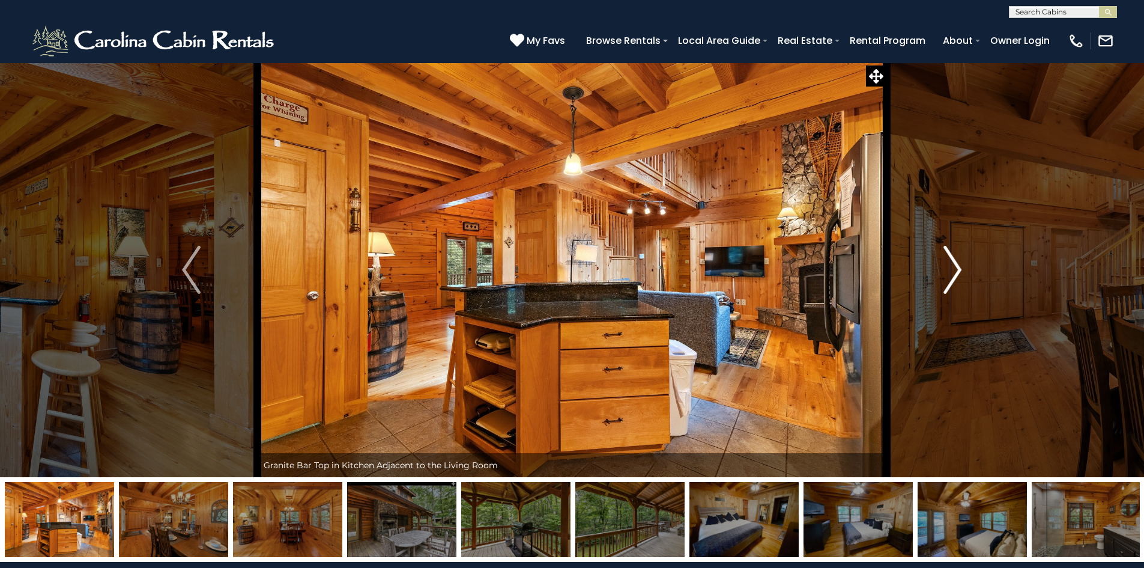
click at [955, 275] on img "Next" at bounding box center [953, 270] width 18 height 48
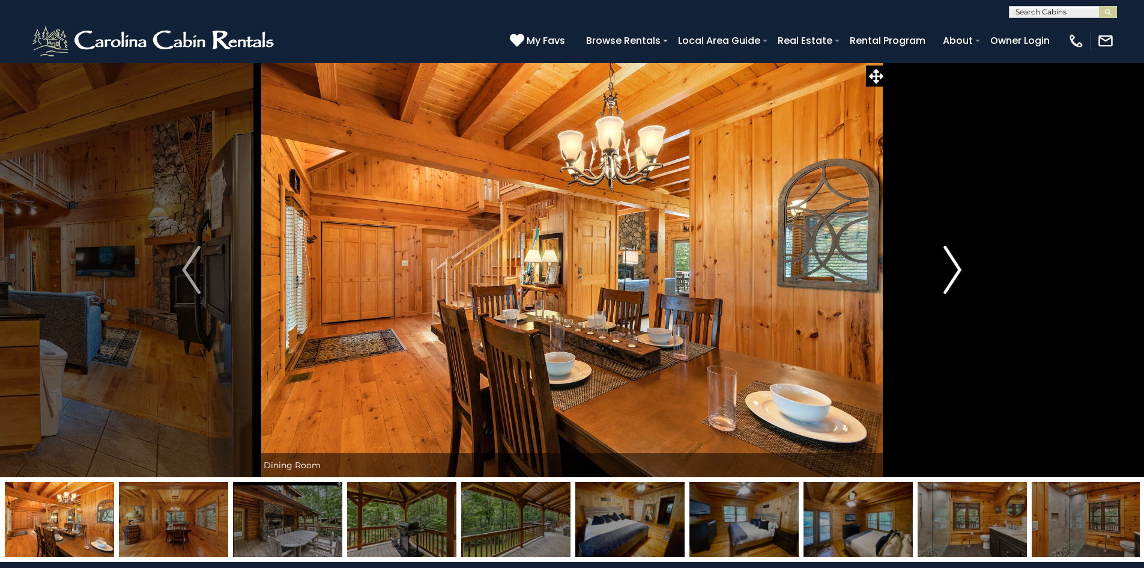
click at [955, 275] on img "Next" at bounding box center [953, 270] width 18 height 48
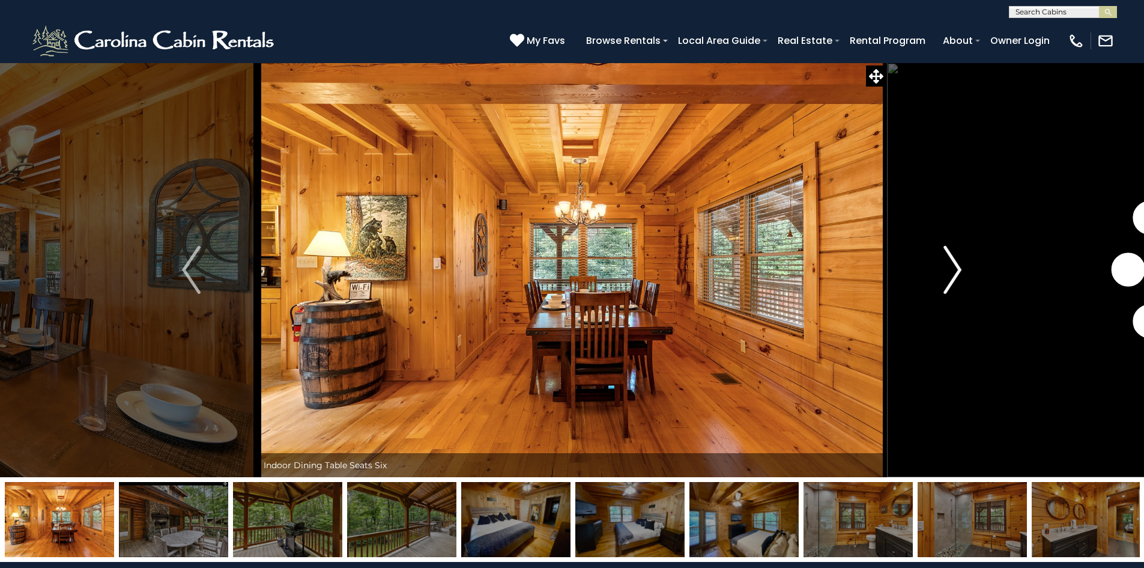
click at [955, 275] on img "Next" at bounding box center [953, 270] width 18 height 48
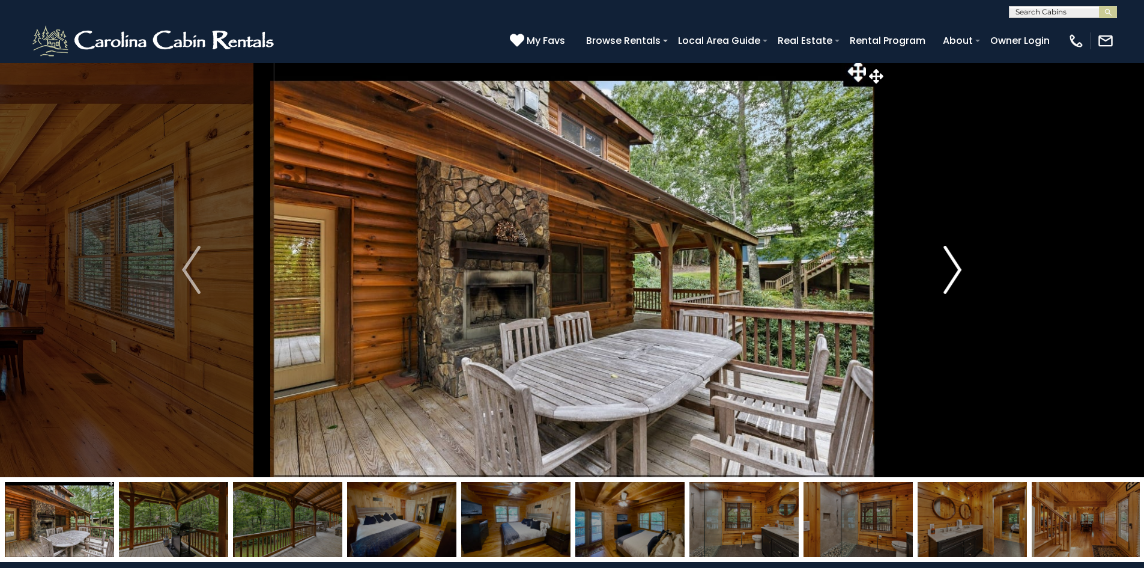
click at [955, 275] on img "Next" at bounding box center [953, 270] width 18 height 48
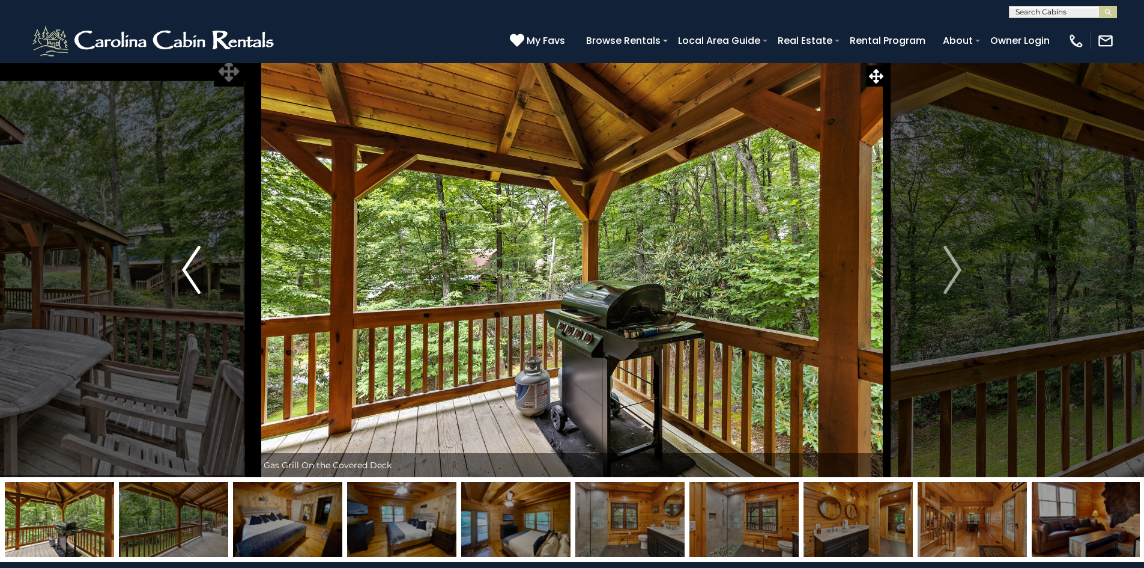
click at [185, 275] on img "Previous" at bounding box center [191, 270] width 18 height 48
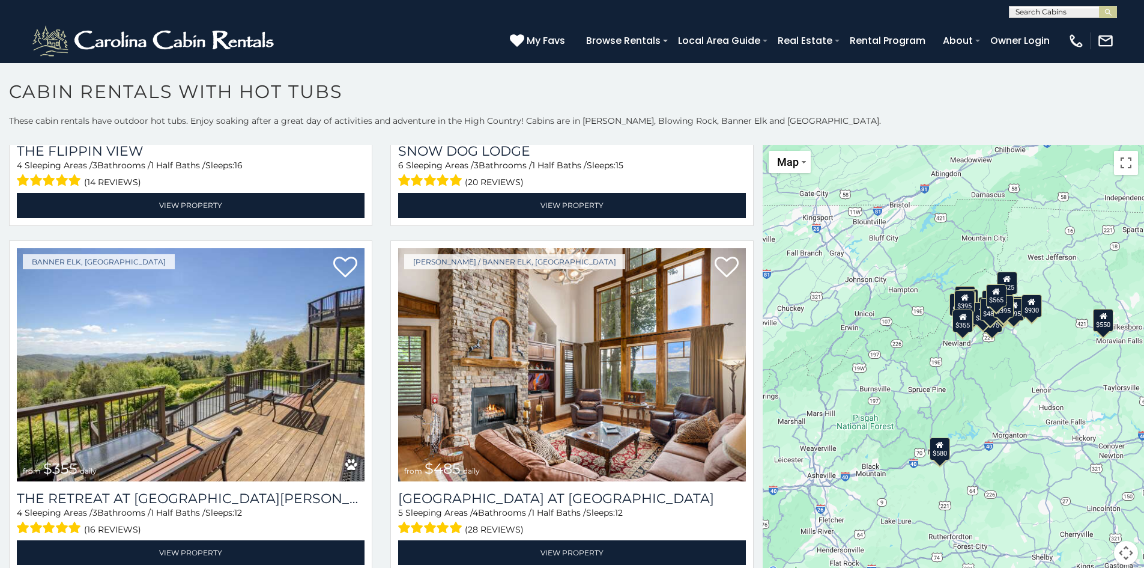
scroll to position [4446, 0]
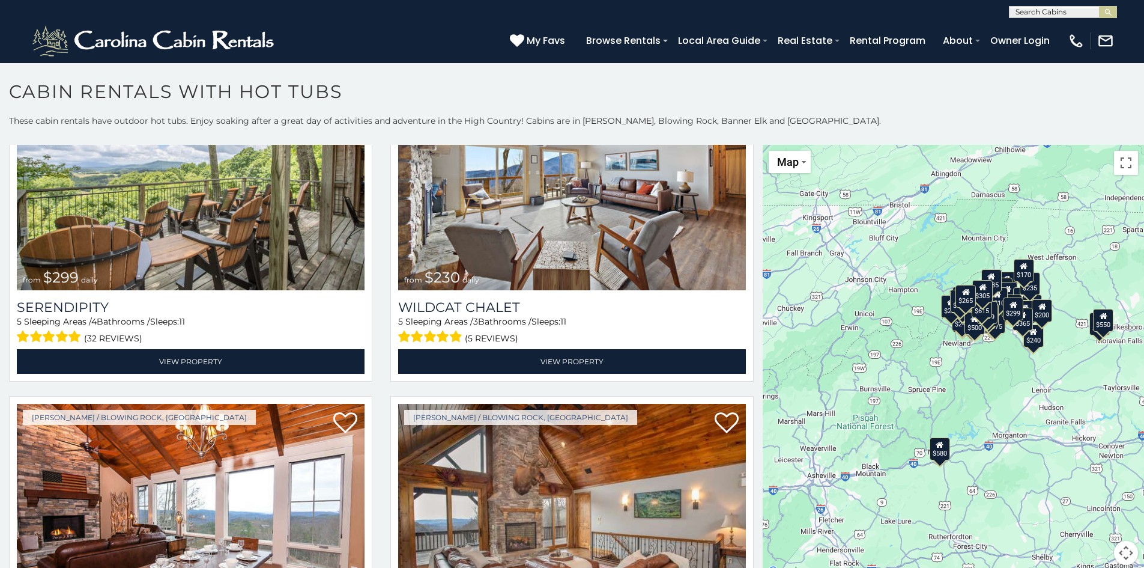
scroll to position [13037, 0]
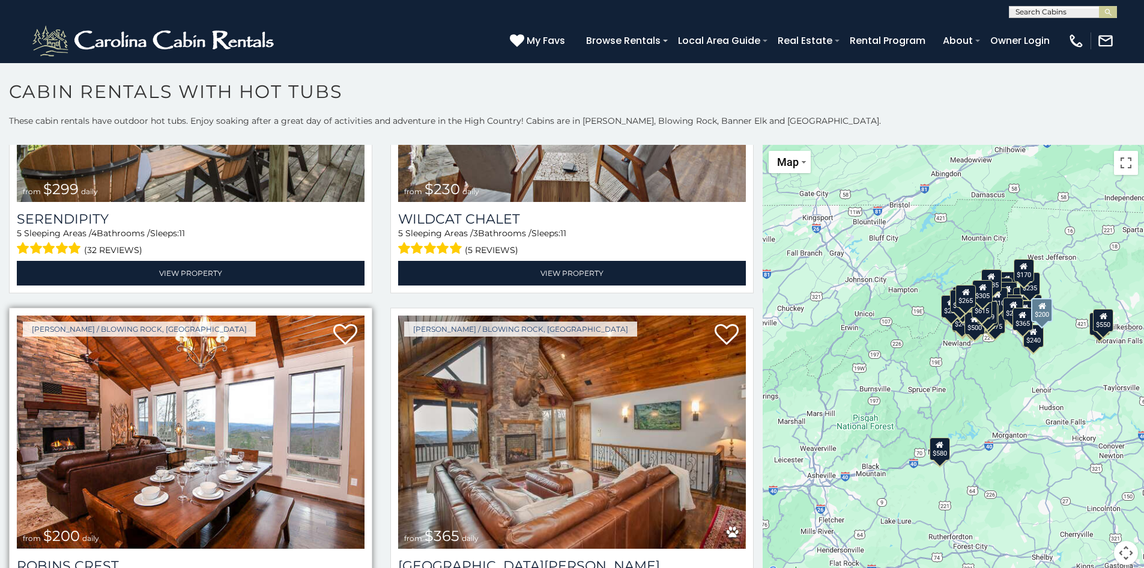
click at [175, 323] on img at bounding box center [191, 431] width 348 height 233
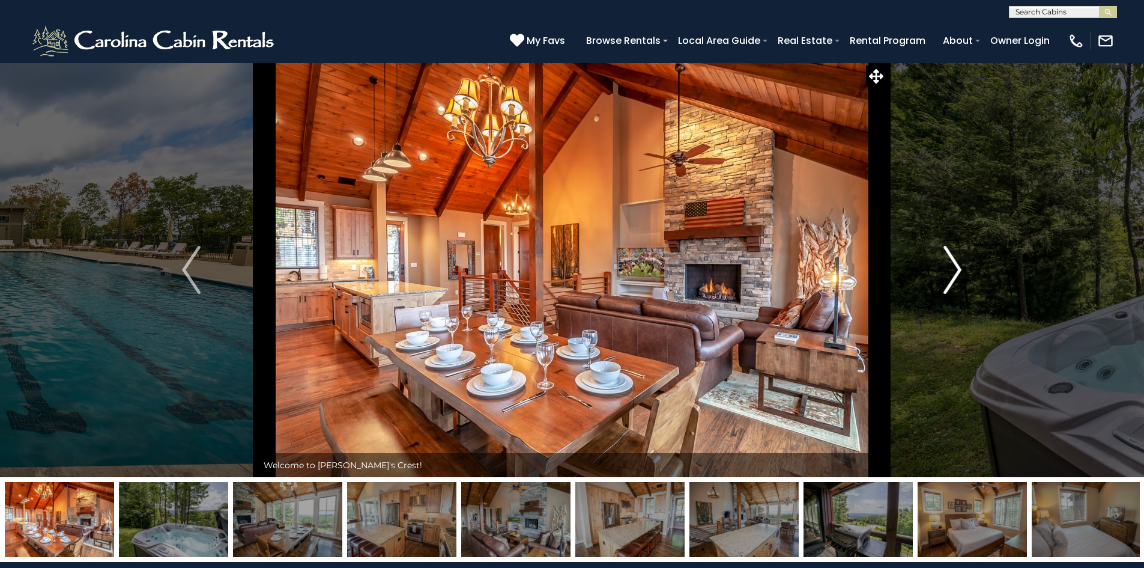
click at [954, 273] on img "Next" at bounding box center [953, 270] width 18 height 48
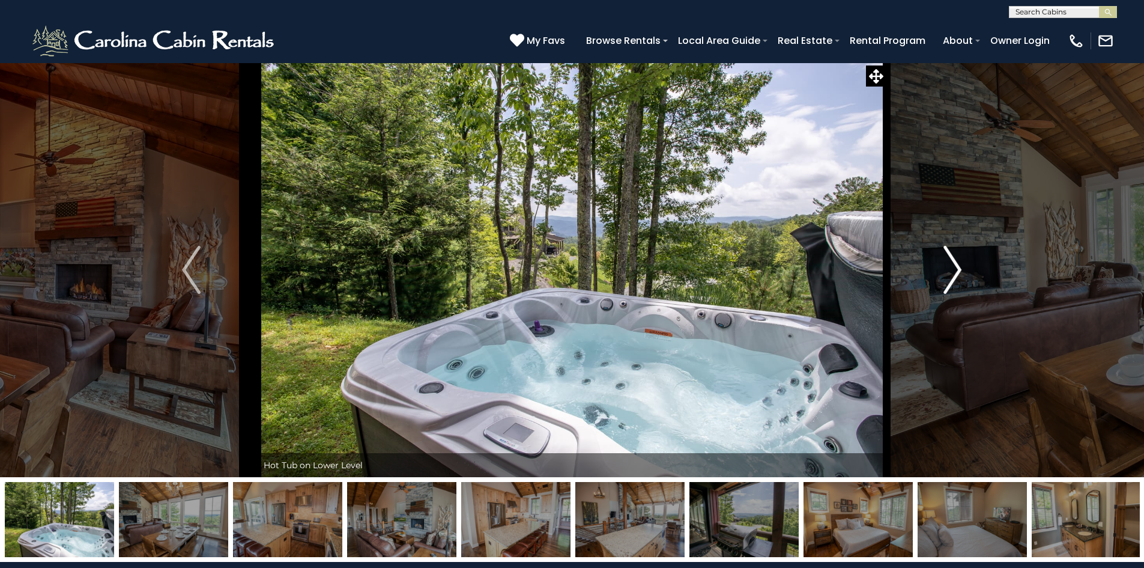
click at [954, 274] on img "Next" at bounding box center [953, 270] width 18 height 48
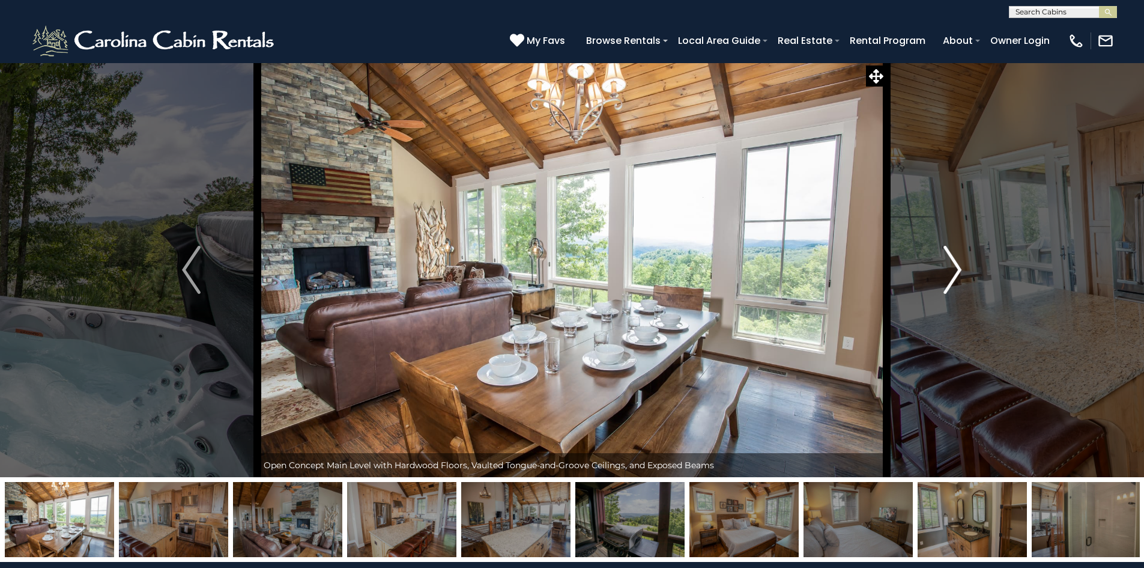
click at [954, 274] on img "Next" at bounding box center [953, 270] width 18 height 48
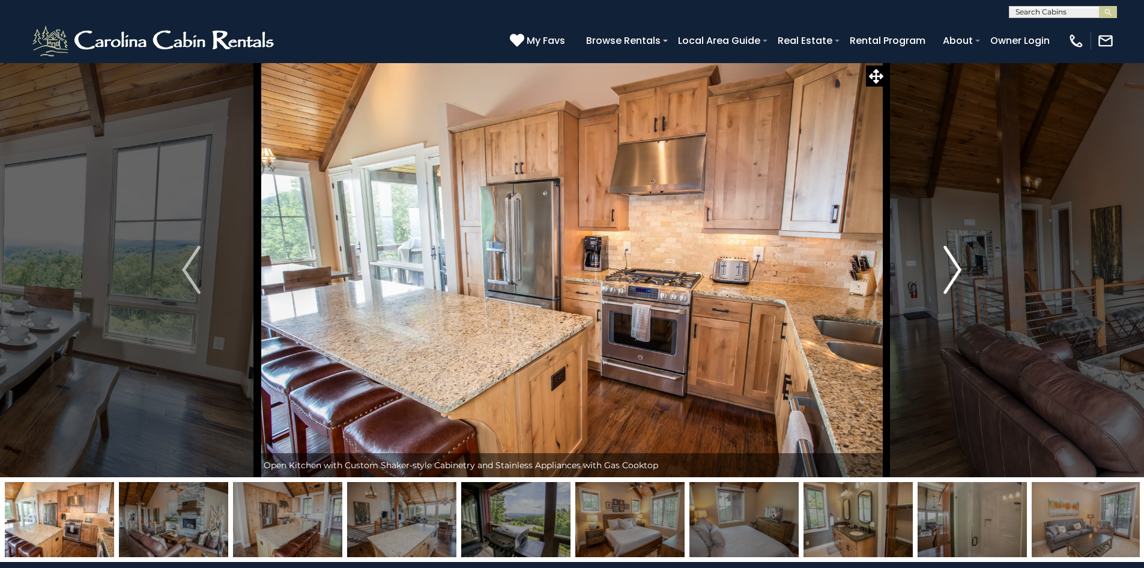
click at [955, 275] on img "Next" at bounding box center [953, 270] width 18 height 48
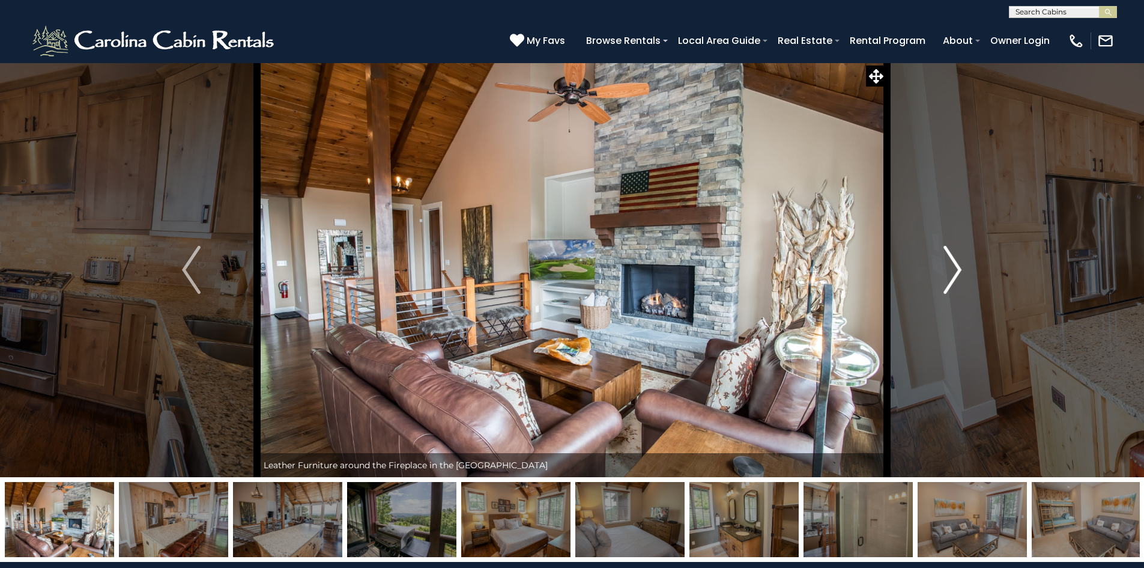
click at [956, 275] on img "Next" at bounding box center [953, 270] width 18 height 48
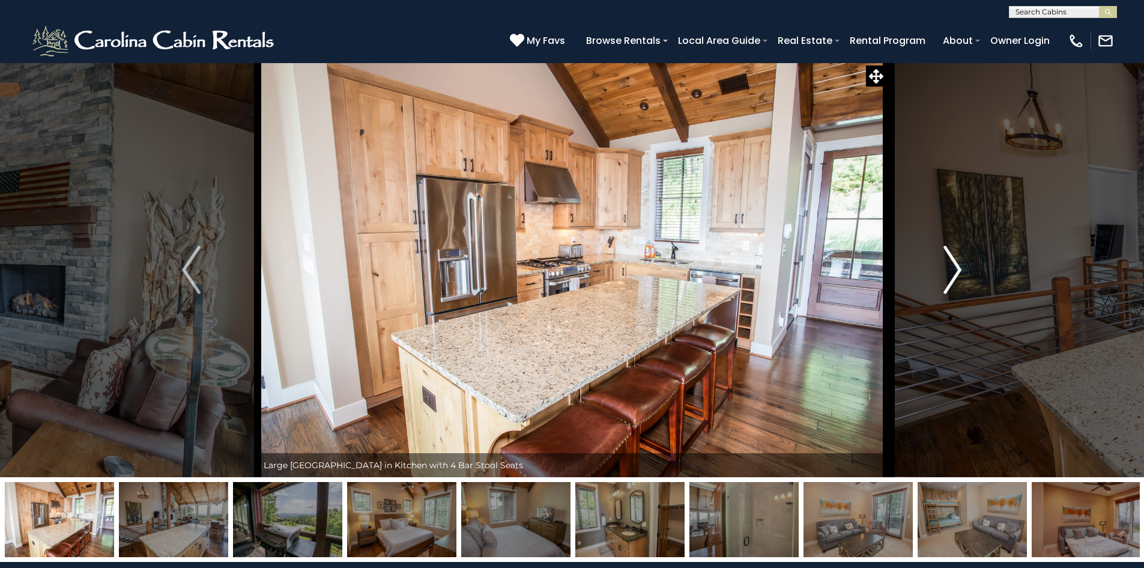
click at [956, 275] on img "Next" at bounding box center [953, 270] width 18 height 48
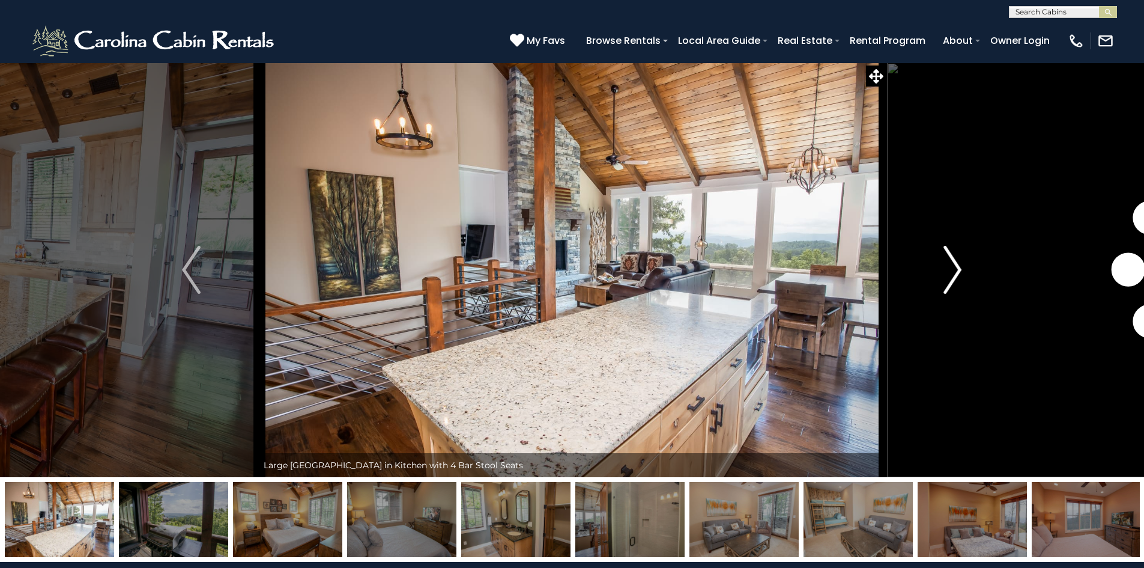
click at [956, 275] on img "Next" at bounding box center [953, 270] width 18 height 48
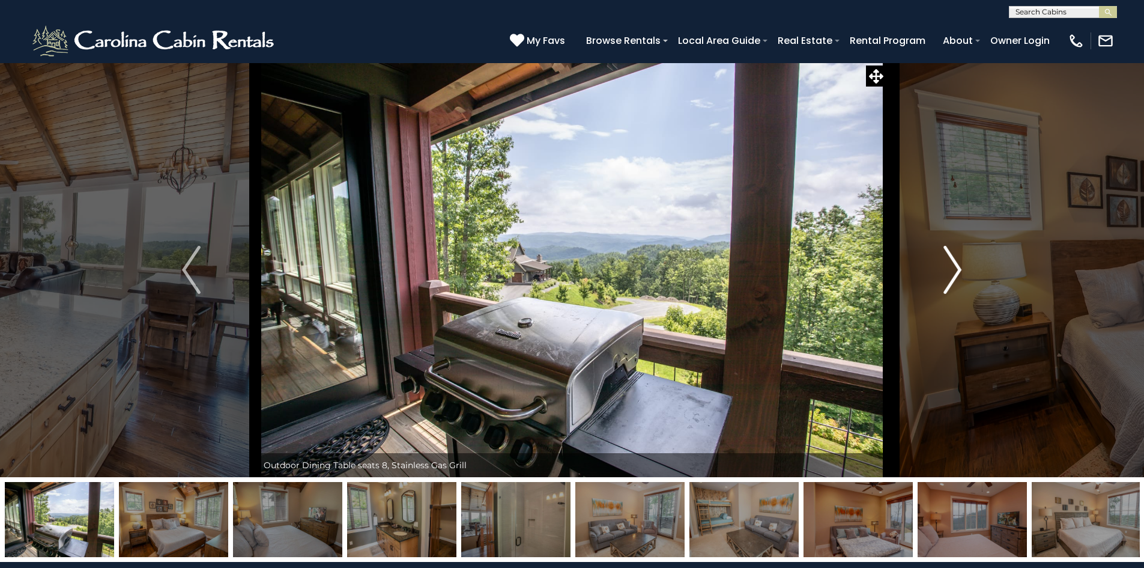
click at [956, 275] on img "Next" at bounding box center [953, 270] width 18 height 48
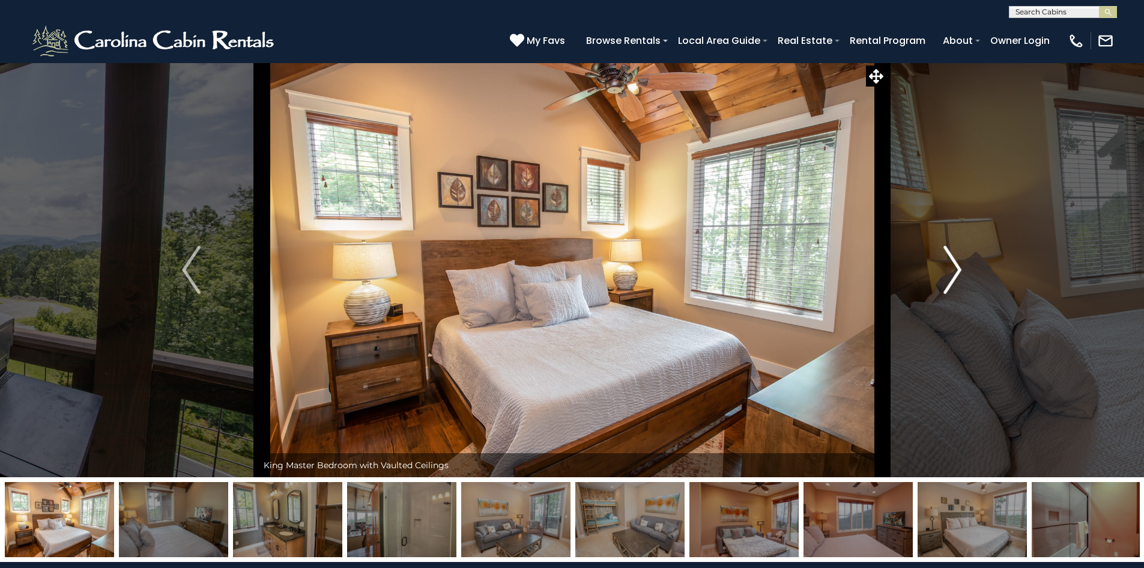
click at [956, 275] on img "Next" at bounding box center [953, 270] width 18 height 48
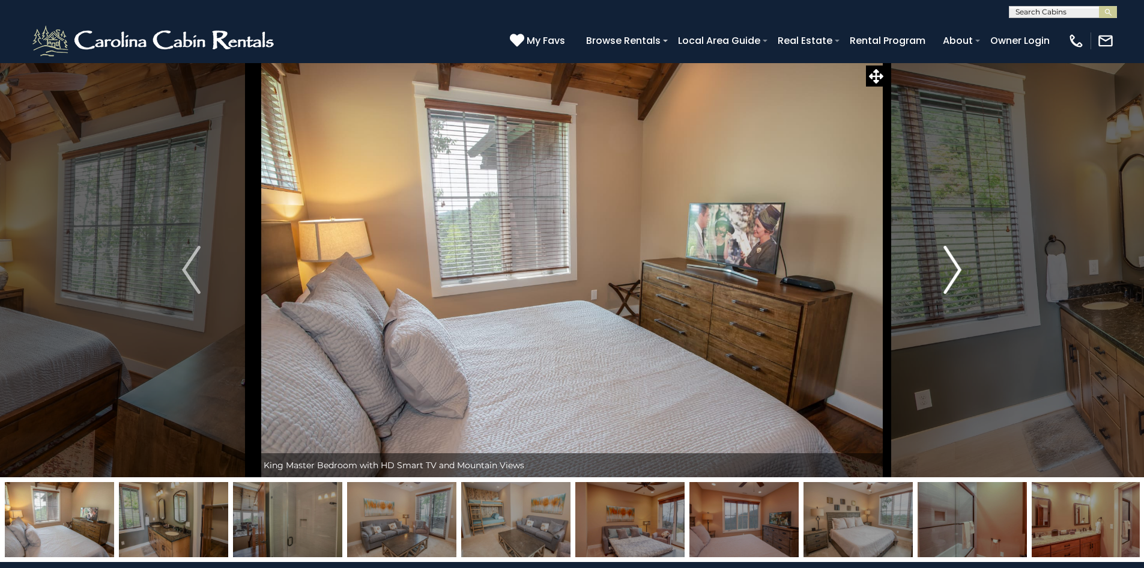
click at [956, 275] on img "Next" at bounding box center [953, 270] width 18 height 48
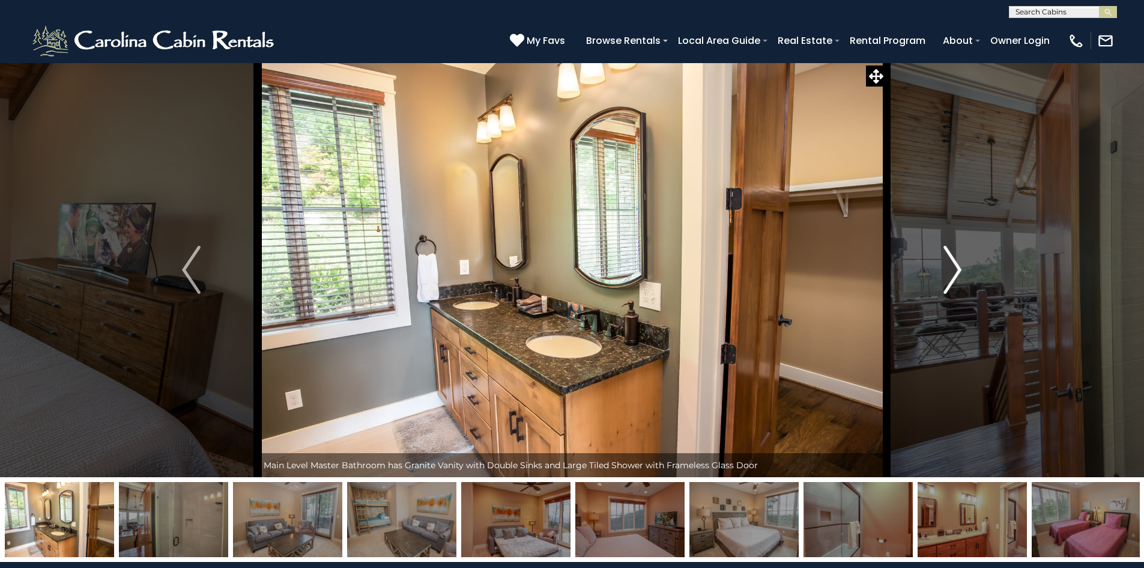
click at [957, 275] on img "Next" at bounding box center [953, 270] width 18 height 48
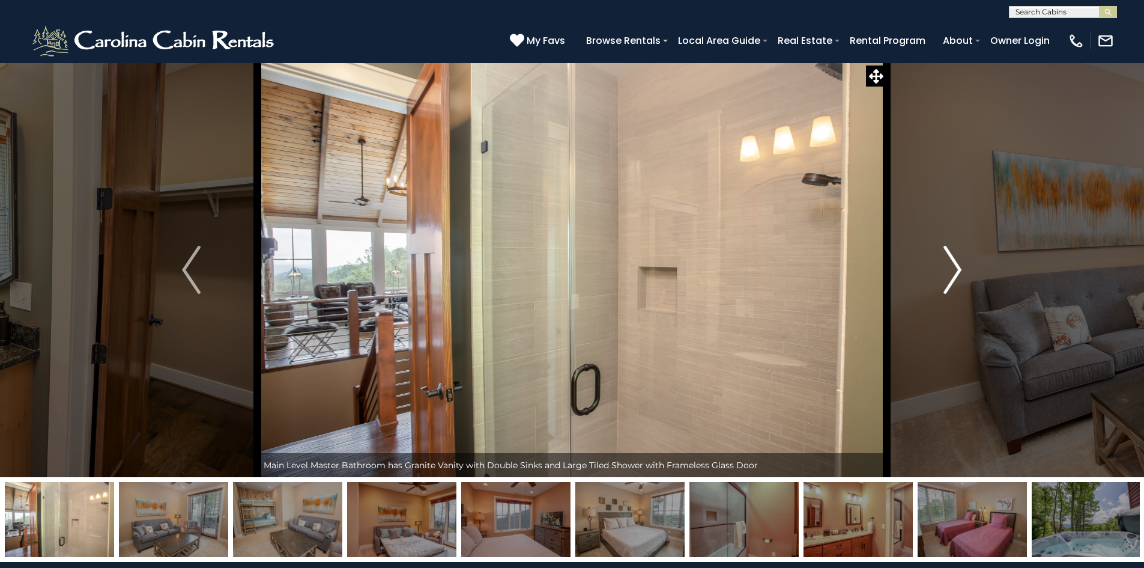
click at [957, 275] on img "Next" at bounding box center [953, 270] width 18 height 48
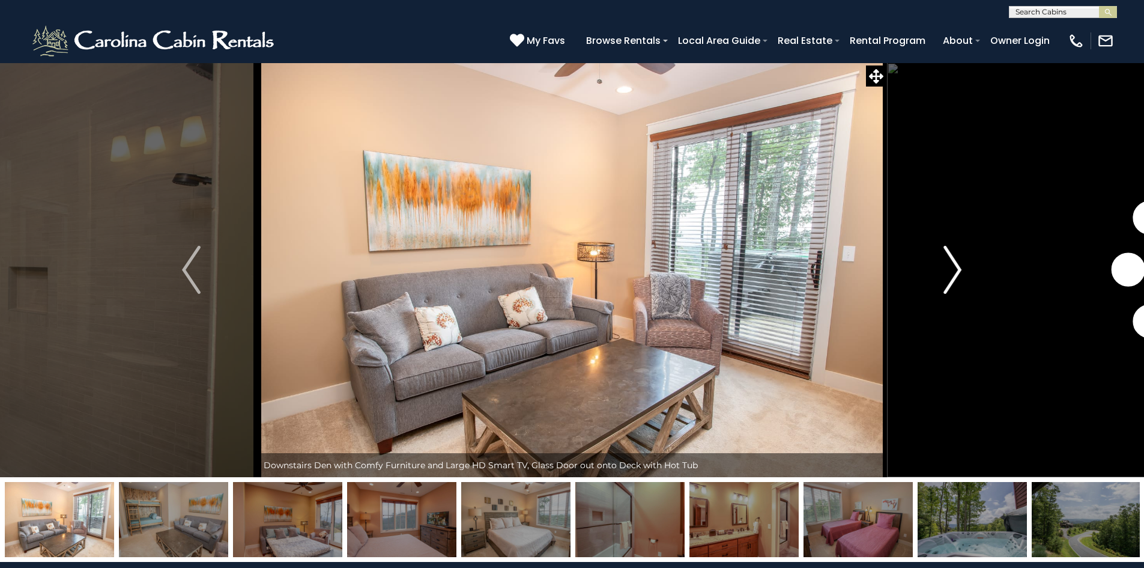
click at [957, 275] on img "Next" at bounding box center [953, 270] width 18 height 48
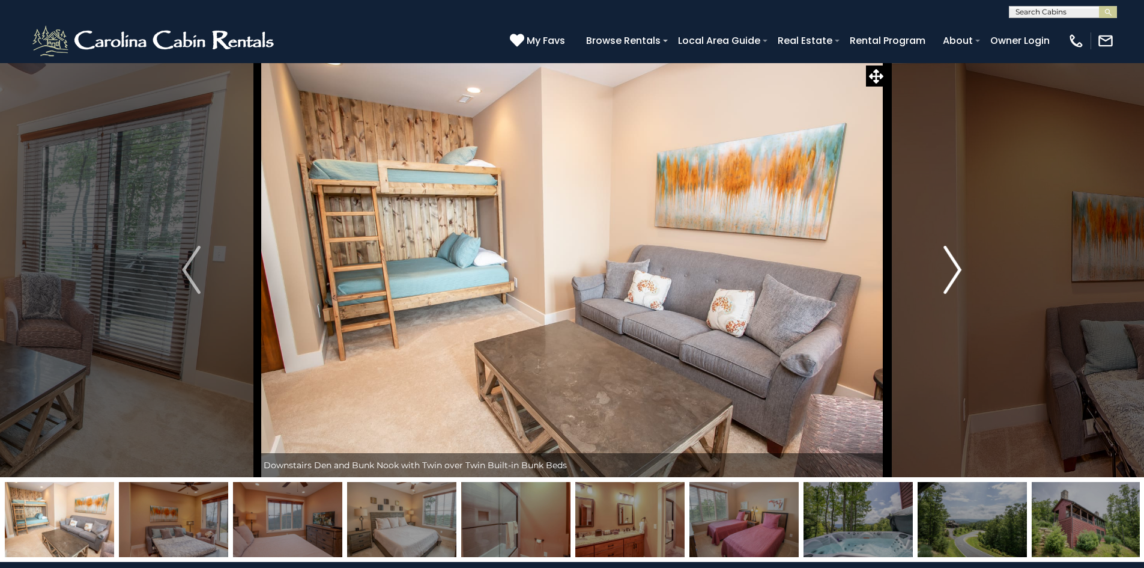
click at [957, 275] on img "Next" at bounding box center [953, 270] width 18 height 48
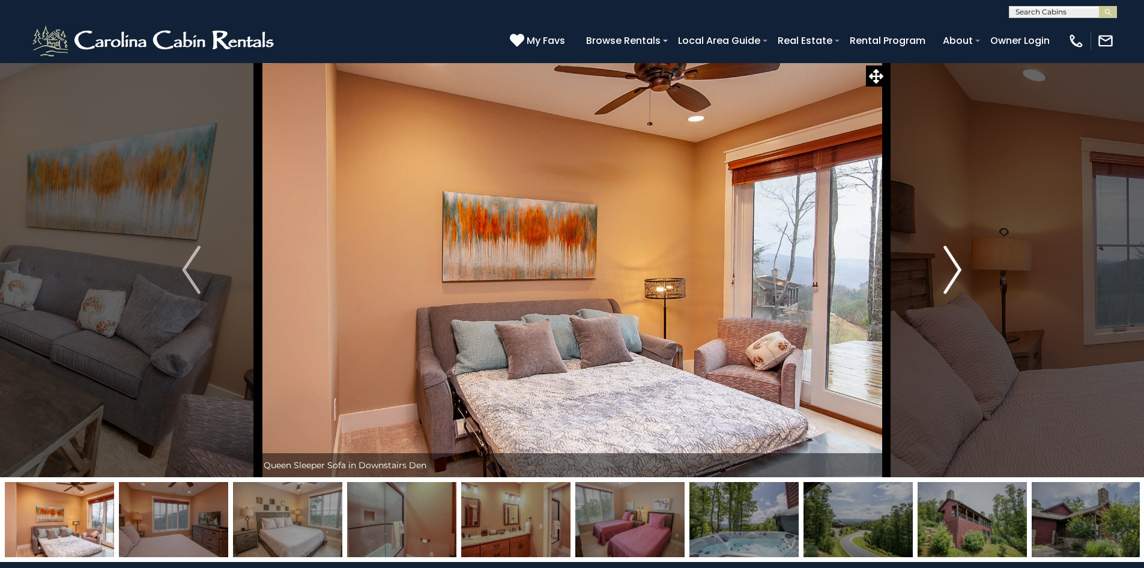
click at [958, 275] on img "Next" at bounding box center [953, 270] width 18 height 48
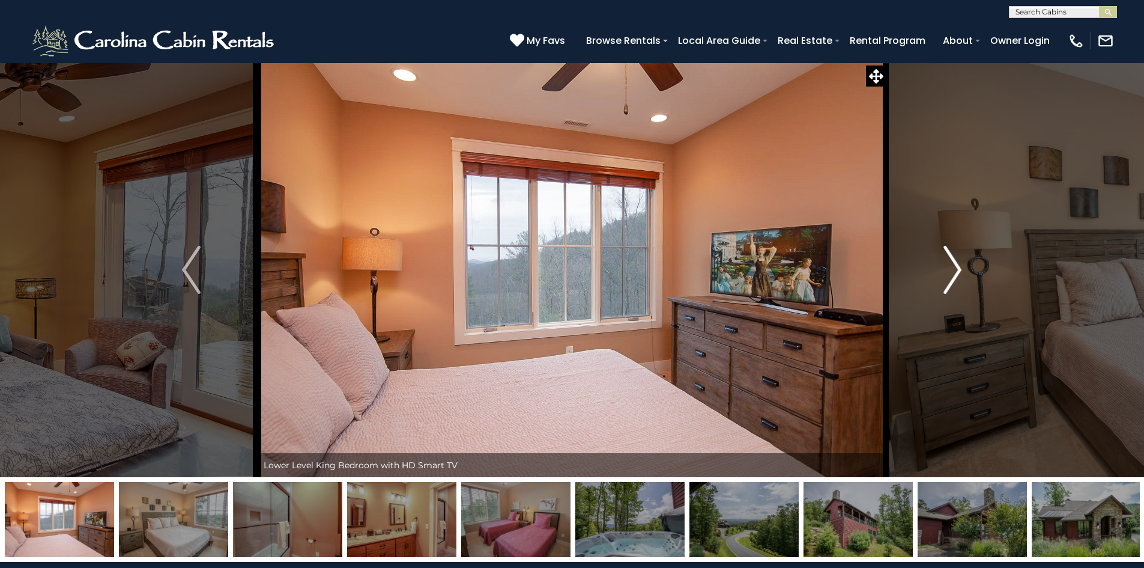
click at [958, 275] on img "Next" at bounding box center [953, 270] width 18 height 48
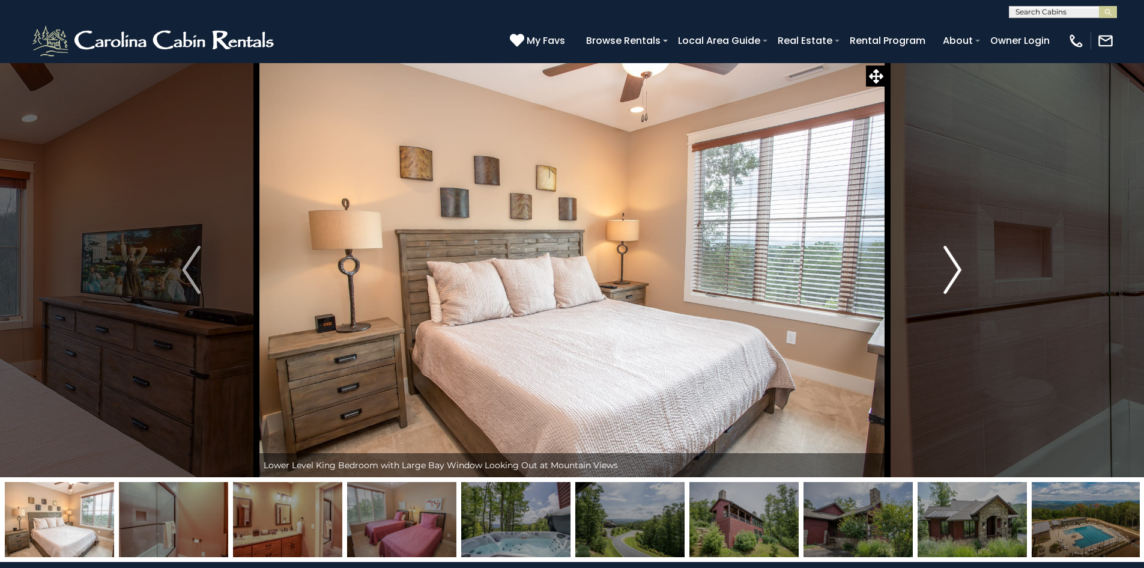
click at [958, 275] on img "Next" at bounding box center [953, 270] width 18 height 48
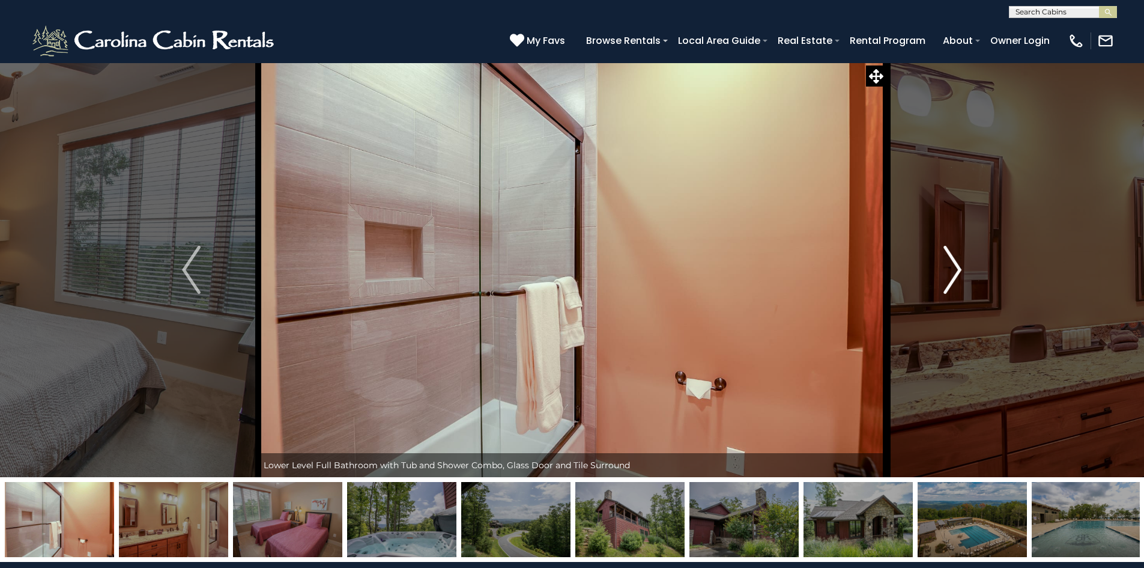
click at [958, 275] on img "Next" at bounding box center [953, 270] width 18 height 48
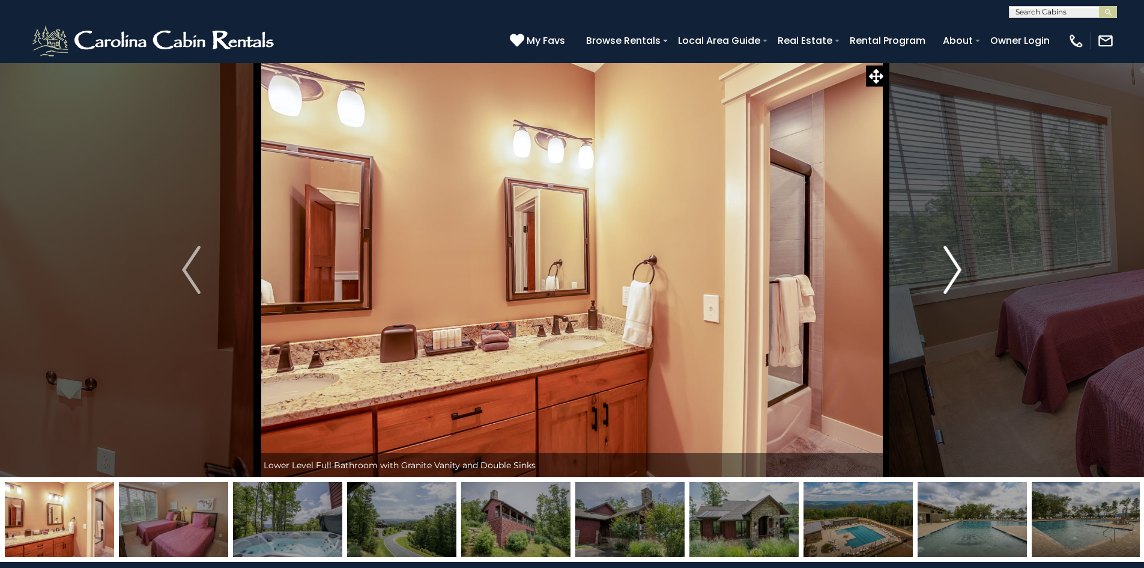
click at [958, 275] on img "Next" at bounding box center [953, 270] width 18 height 48
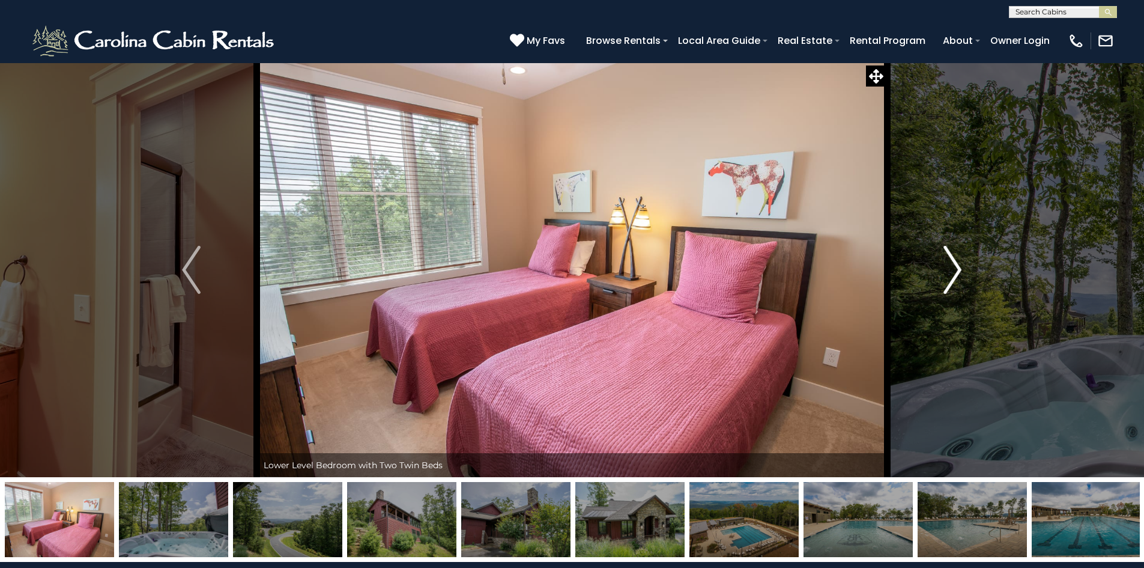
click at [958, 275] on img "Next" at bounding box center [953, 270] width 18 height 48
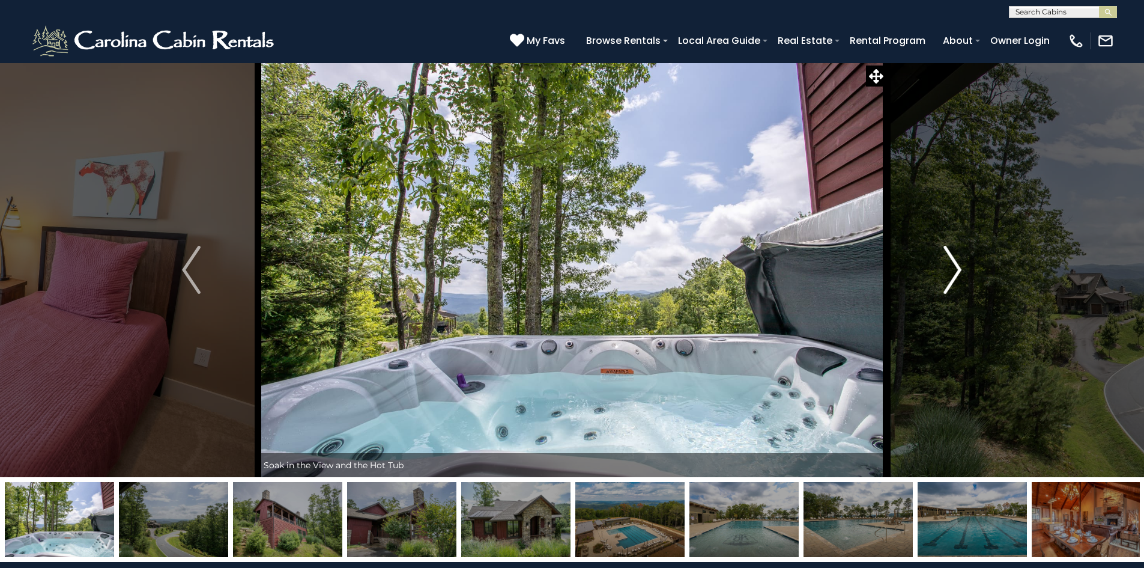
click at [958, 275] on img "Next" at bounding box center [953, 270] width 18 height 48
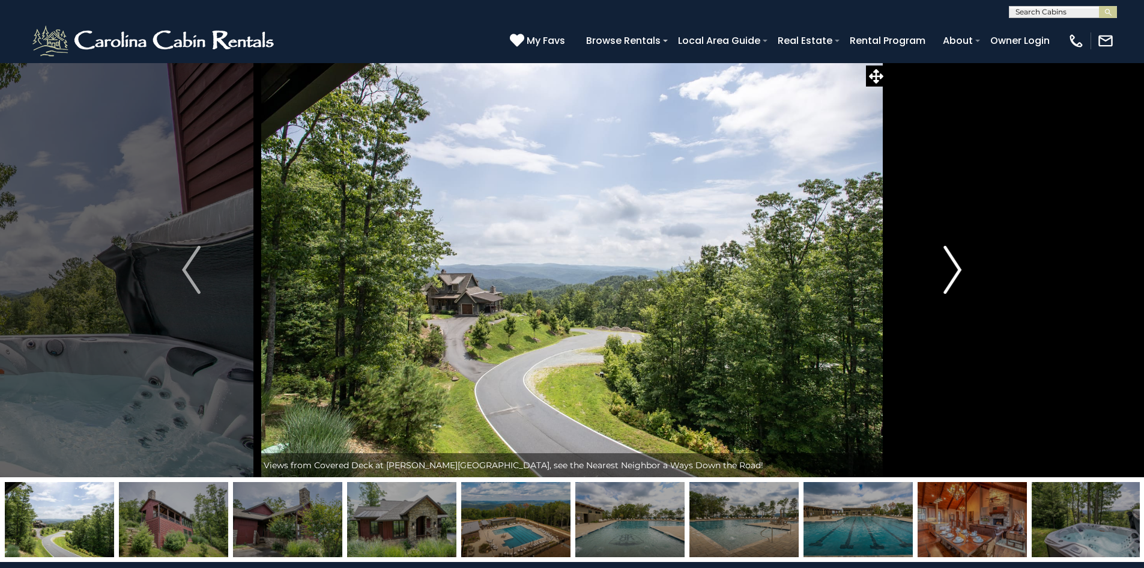
click at [958, 275] on img "Next" at bounding box center [953, 270] width 18 height 48
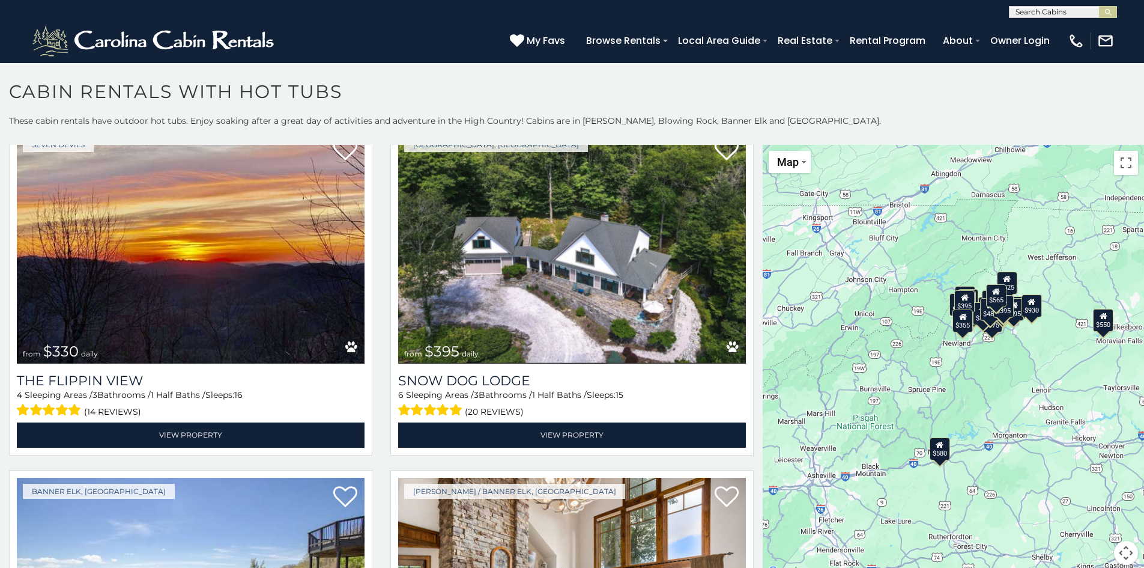
scroll to position [4298, 0]
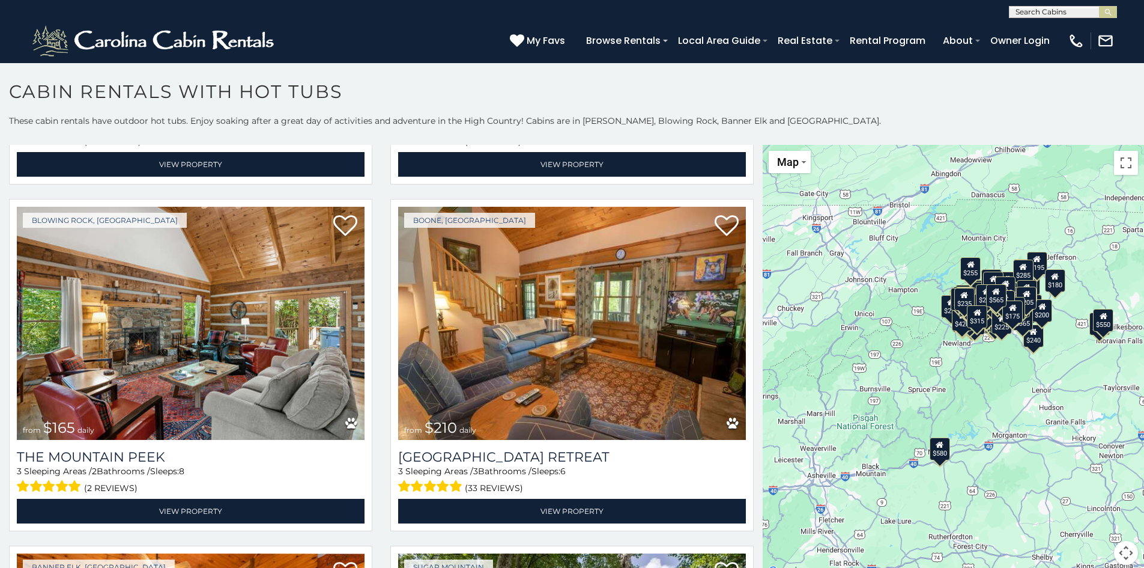
scroll to position [15454, 0]
